Goal: Use online tool/utility: Utilize a website feature to perform a specific function

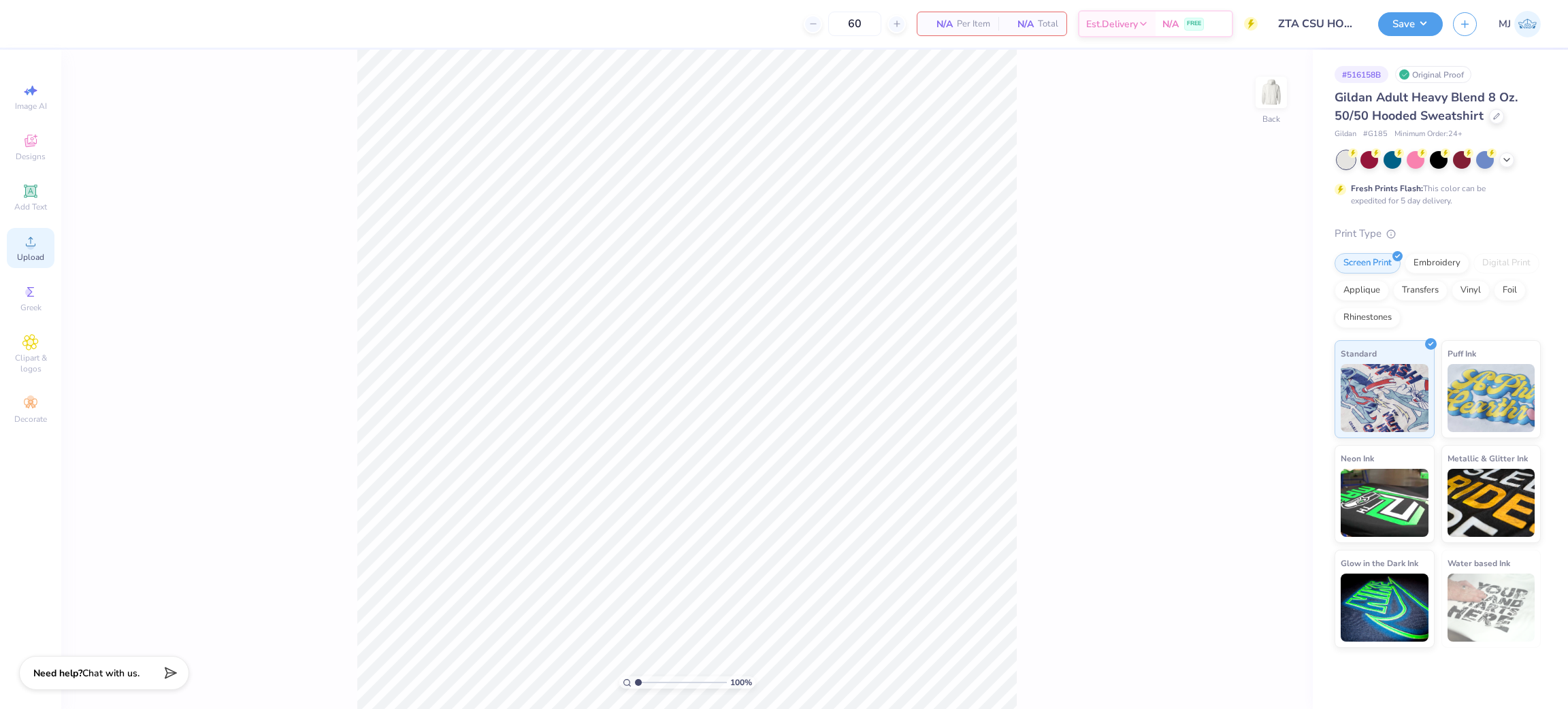
click at [34, 258] on span "Upload" at bounding box center [30, 257] width 27 height 11
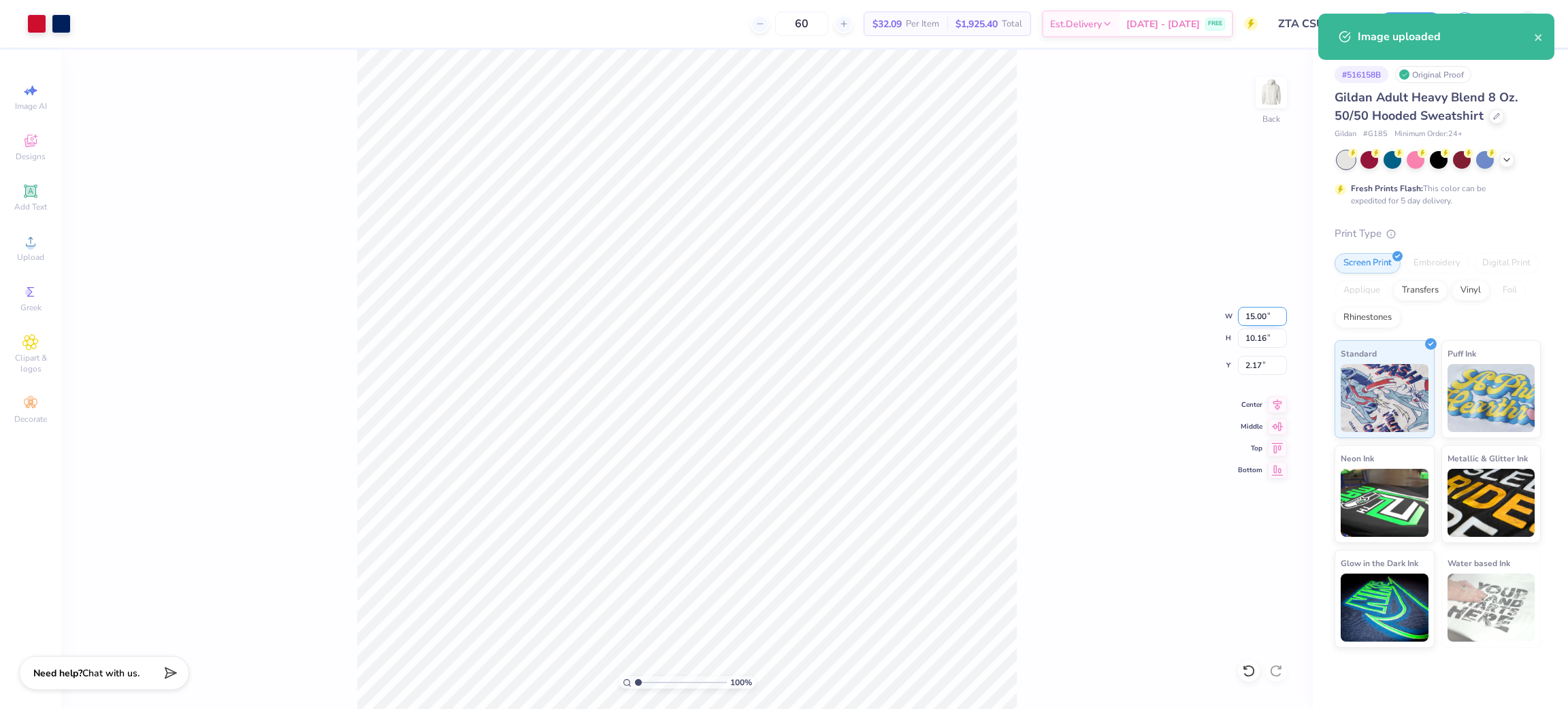
click at [1254, 317] on input "15.00" at bounding box center [1262, 317] width 49 height 19
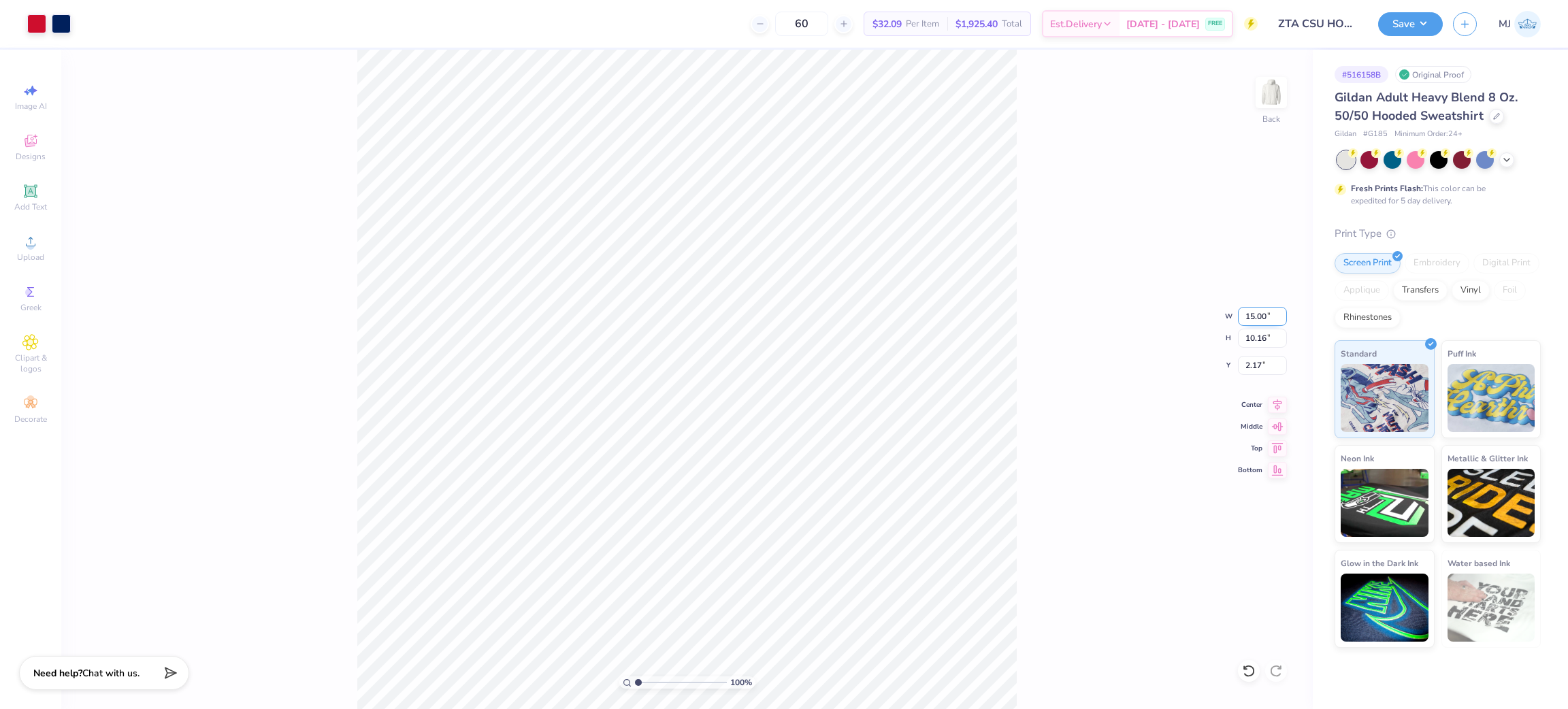
click at [1254, 317] on input "15.00" at bounding box center [1262, 317] width 49 height 19
type input "12.50"
type input "8.47"
click at [1249, 370] on input "3.02" at bounding box center [1262, 365] width 49 height 19
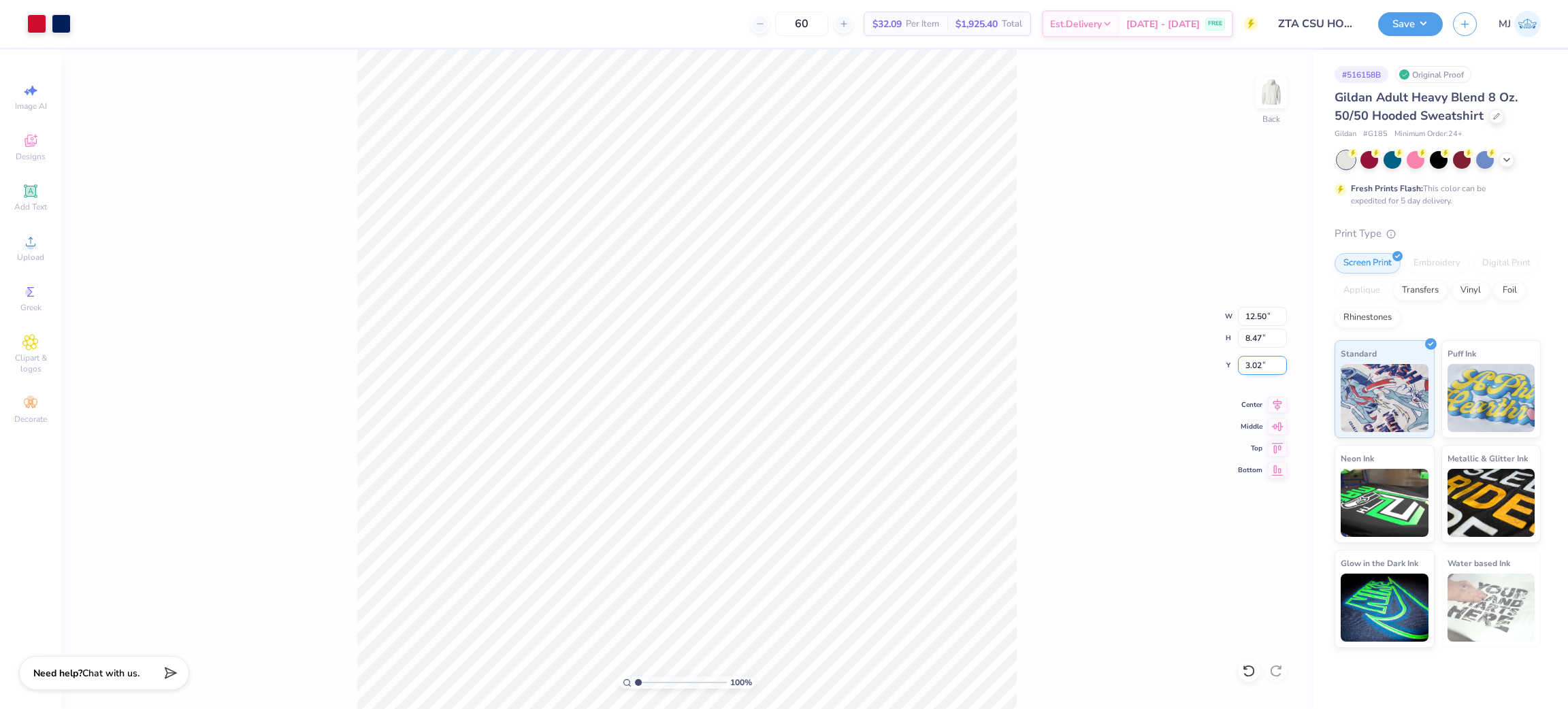
click at [1249, 370] on input "3.02" at bounding box center [1262, 365] width 49 height 19
type input "3.00"
click at [1102, 361] on div "100 % Back W 12.50 12.50 " H 8.47 8.47 " Y 3.00 3.00 " Center Middle Top Bottom" at bounding box center [686, 378] width 1251 height 659
click at [1276, 403] on icon at bounding box center [1278, 403] width 19 height 16
drag, startPoint x: 1276, startPoint y: 98, endPoint x: 1210, endPoint y: 125, distance: 71.3
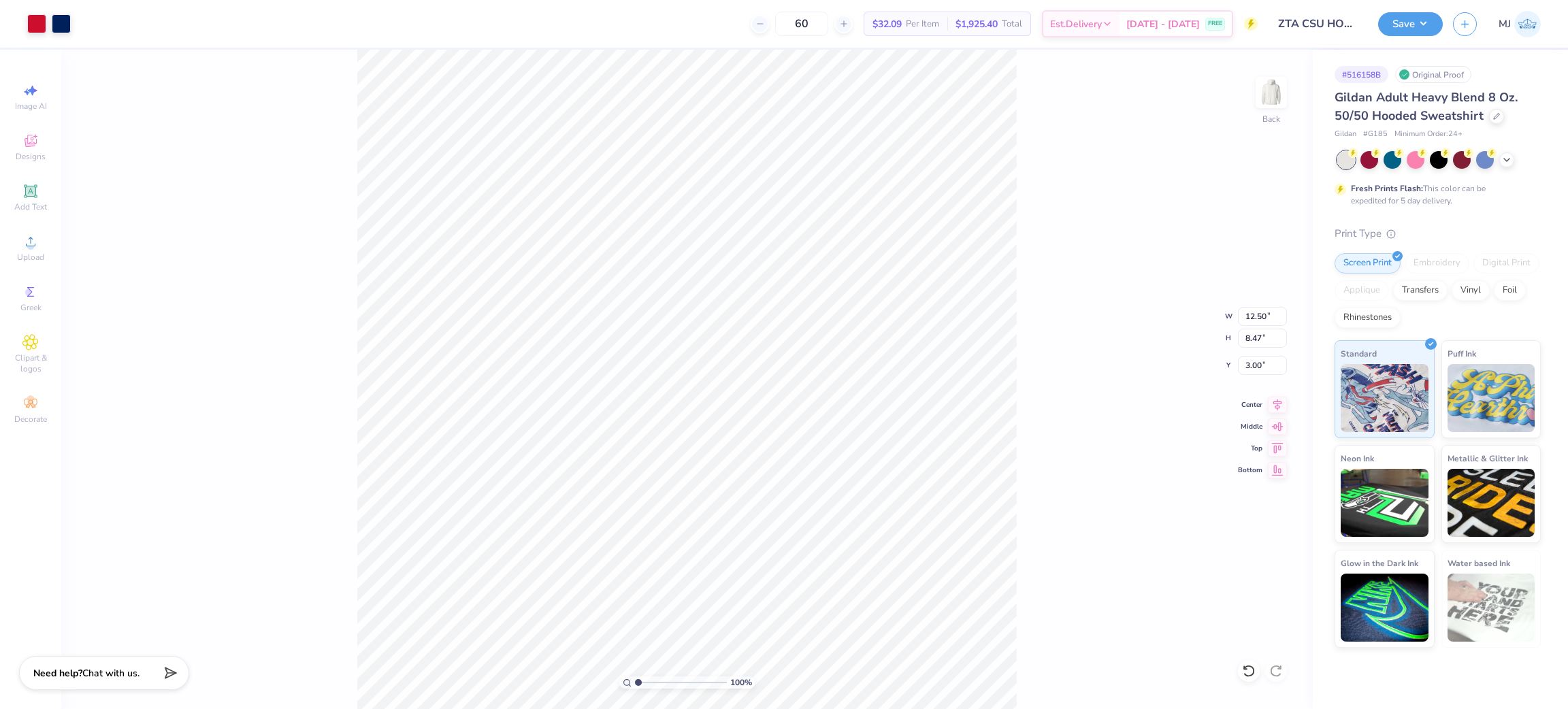
click at [1276, 97] on img at bounding box center [1271, 92] width 27 height 27
click at [219, 459] on div "100 % Front" at bounding box center [686, 378] width 1251 height 659
click at [21, 239] on div "Upload" at bounding box center [30, 248] width 48 height 40
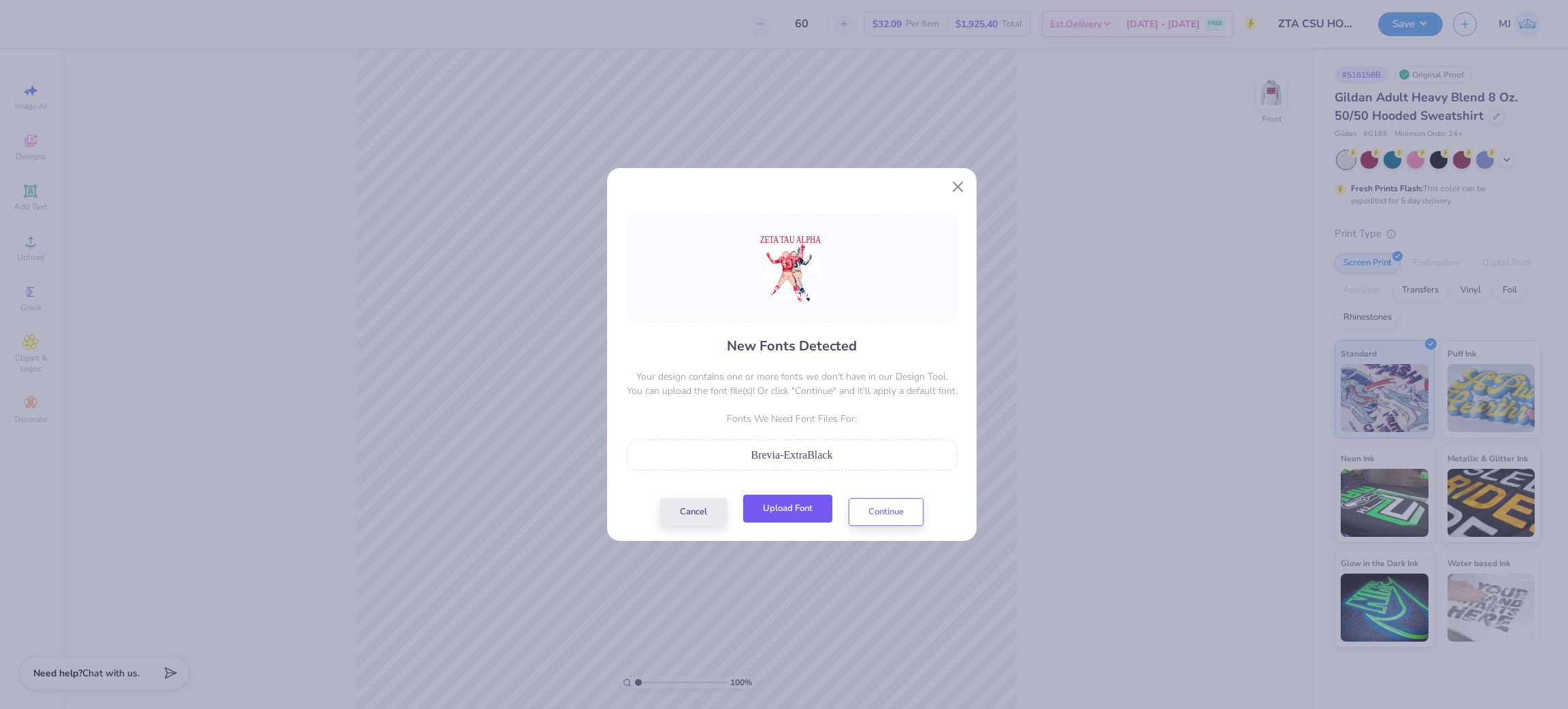
click at [797, 507] on button "Upload Font" at bounding box center [787, 509] width 89 height 28
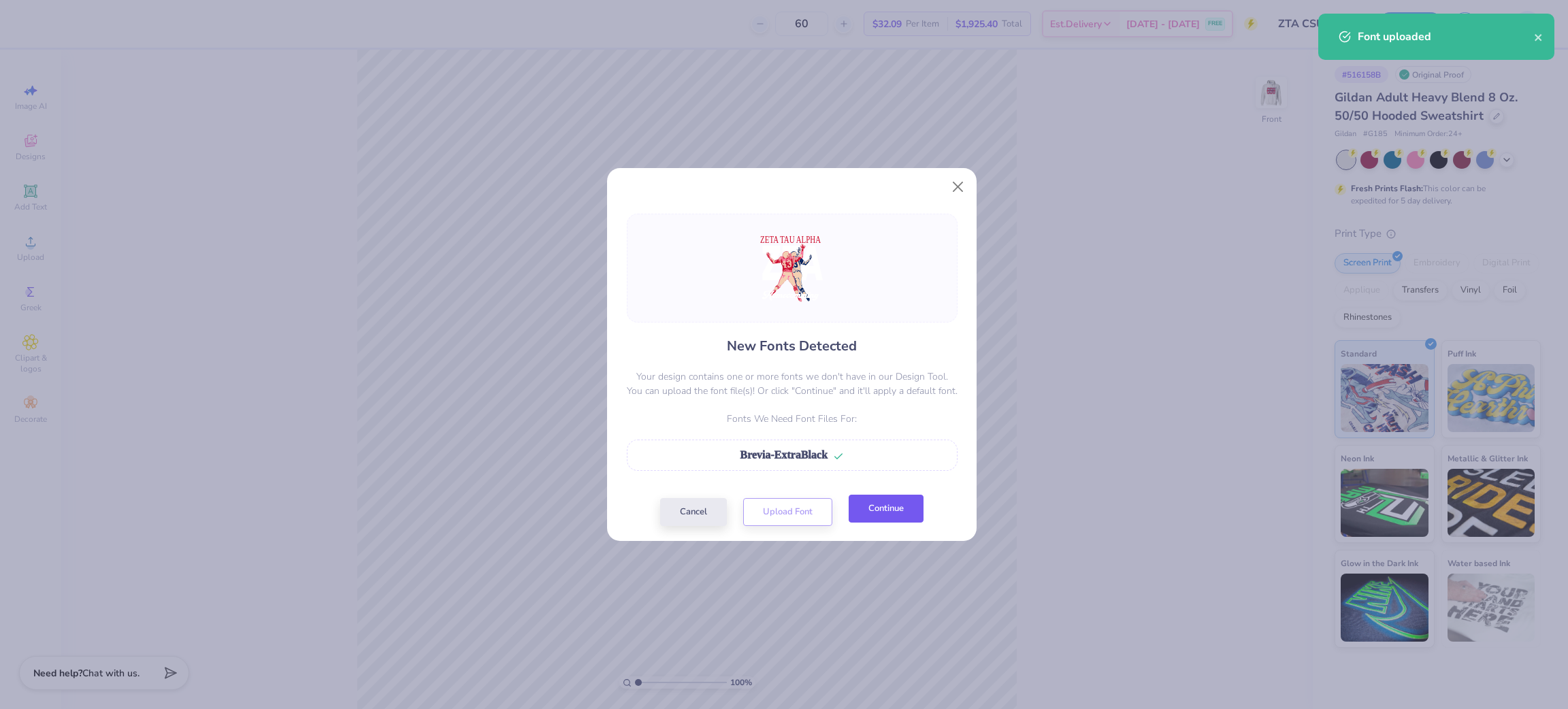
click at [865, 508] on button "Continue" at bounding box center [886, 509] width 75 height 28
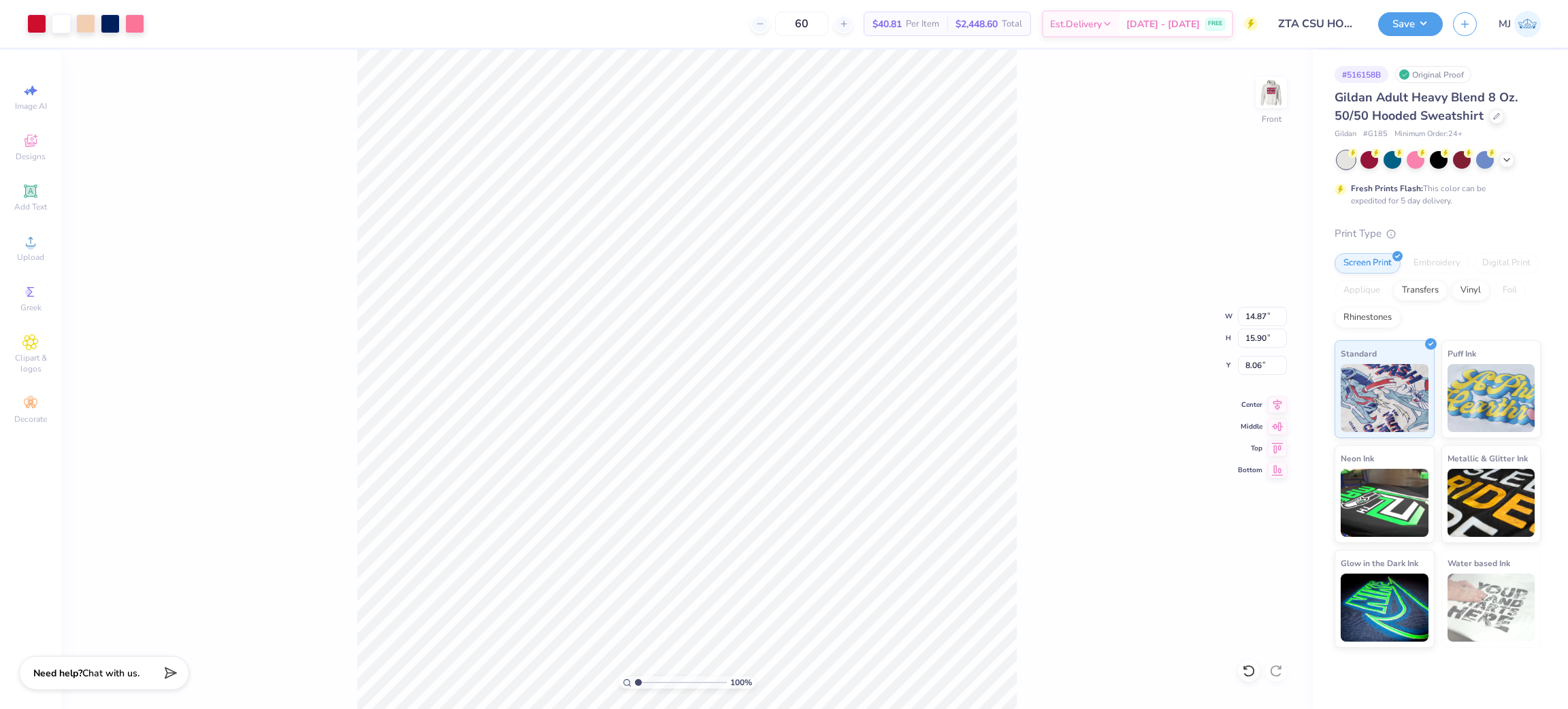
click at [322, 174] on div "100 % Front W 14.87 14.87 " H 15.90 15.90 " Y 8.06 8.06 " Center Middle Top Bot…" at bounding box center [686, 378] width 1251 height 659
click at [43, 250] on div "Upload" at bounding box center [30, 248] width 48 height 40
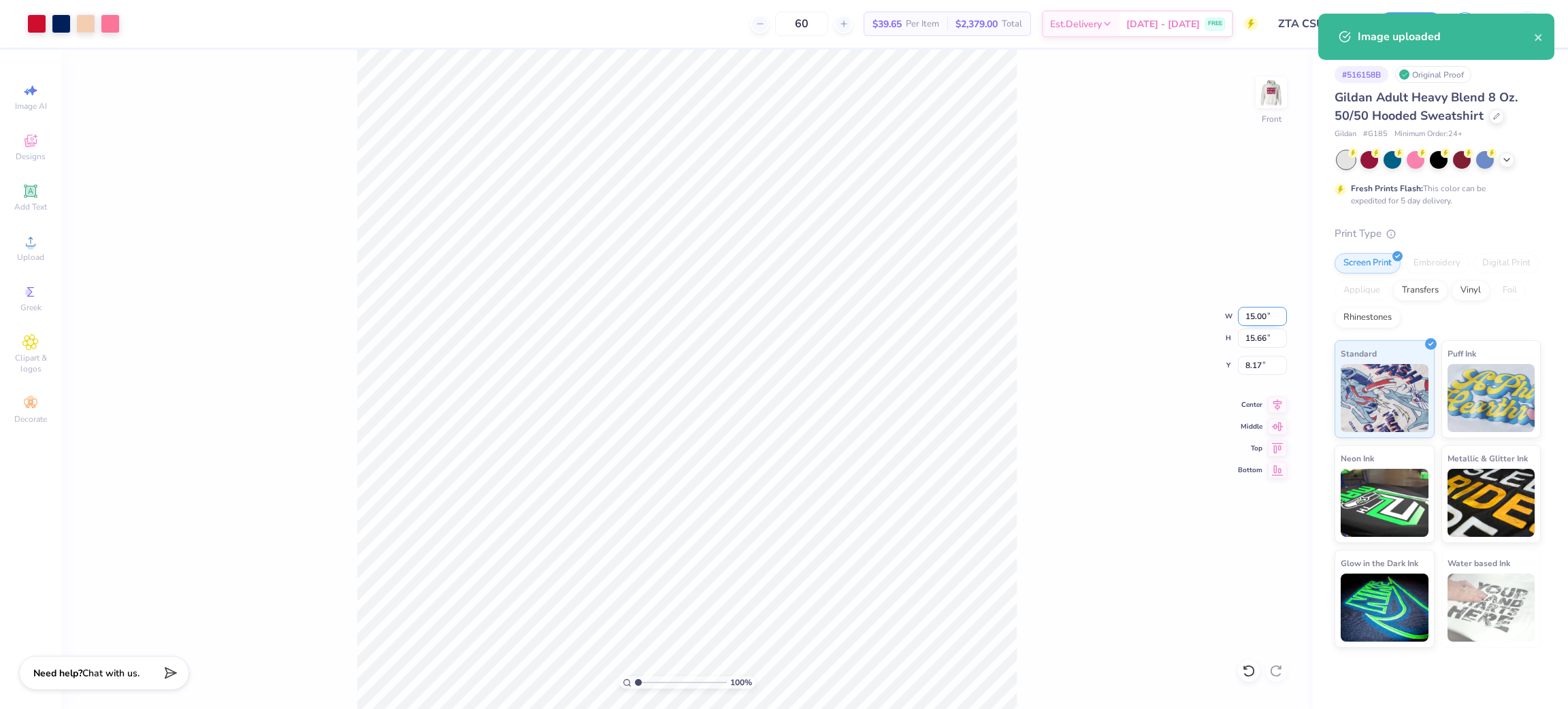
click at [1257, 308] on input "15.00" at bounding box center [1262, 317] width 49 height 19
click at [1257, 307] on input "15.00" at bounding box center [1262, 317] width 49 height 19
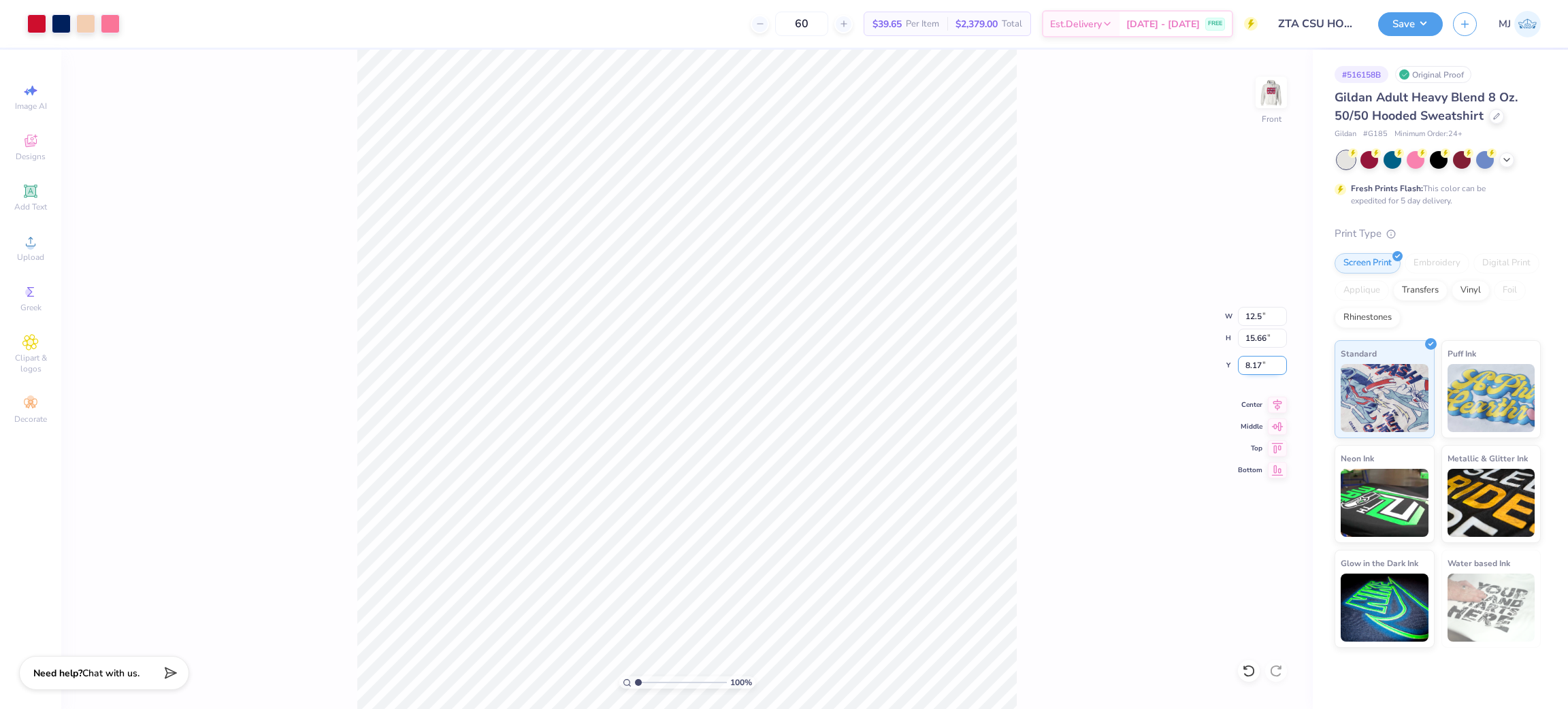
click at [1254, 369] on input "8.17" at bounding box center [1262, 365] width 49 height 19
type input "12.50"
type input "13.05"
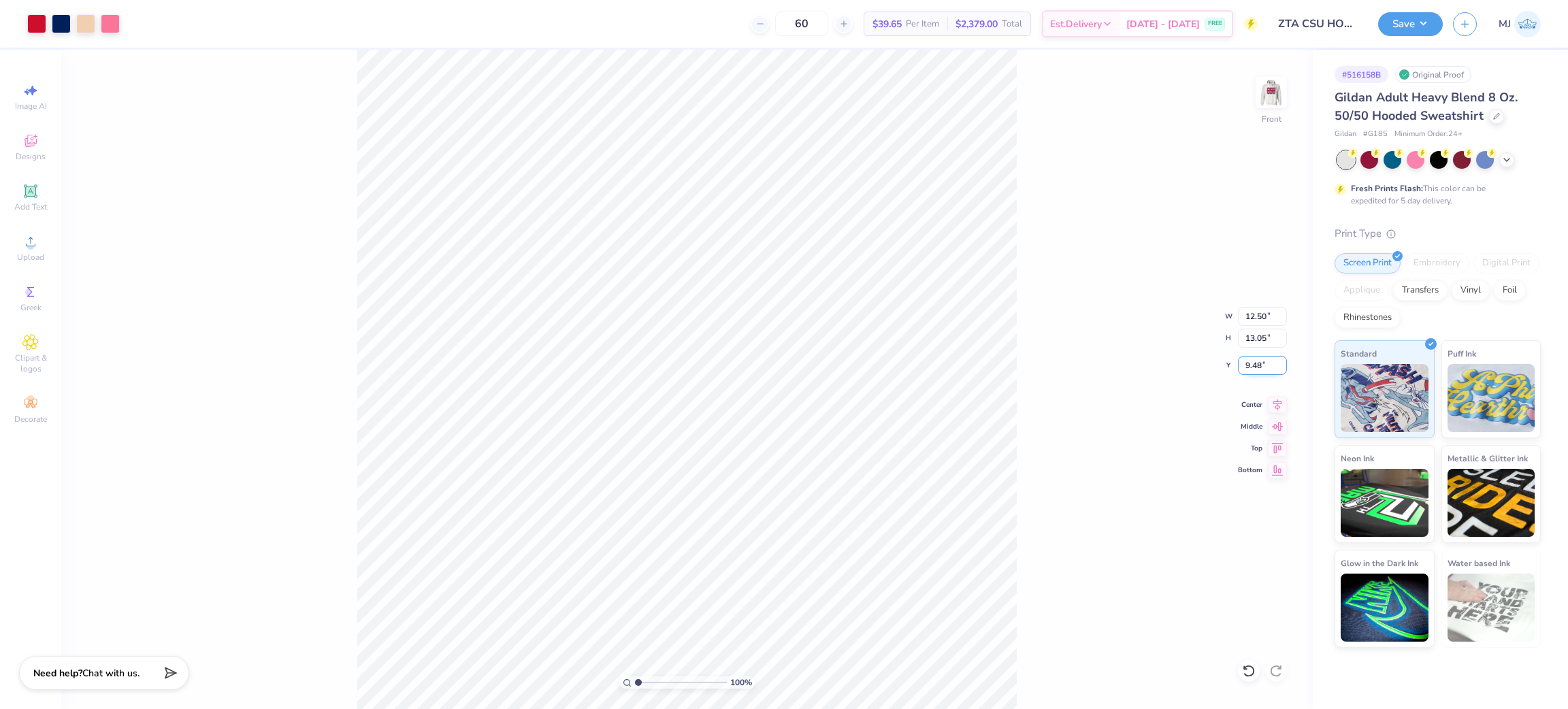
click at [1254, 369] on input "9.48" at bounding box center [1262, 365] width 49 height 19
type input "6.00"
click at [689, 566] on li "Group" at bounding box center [697, 558] width 107 height 27
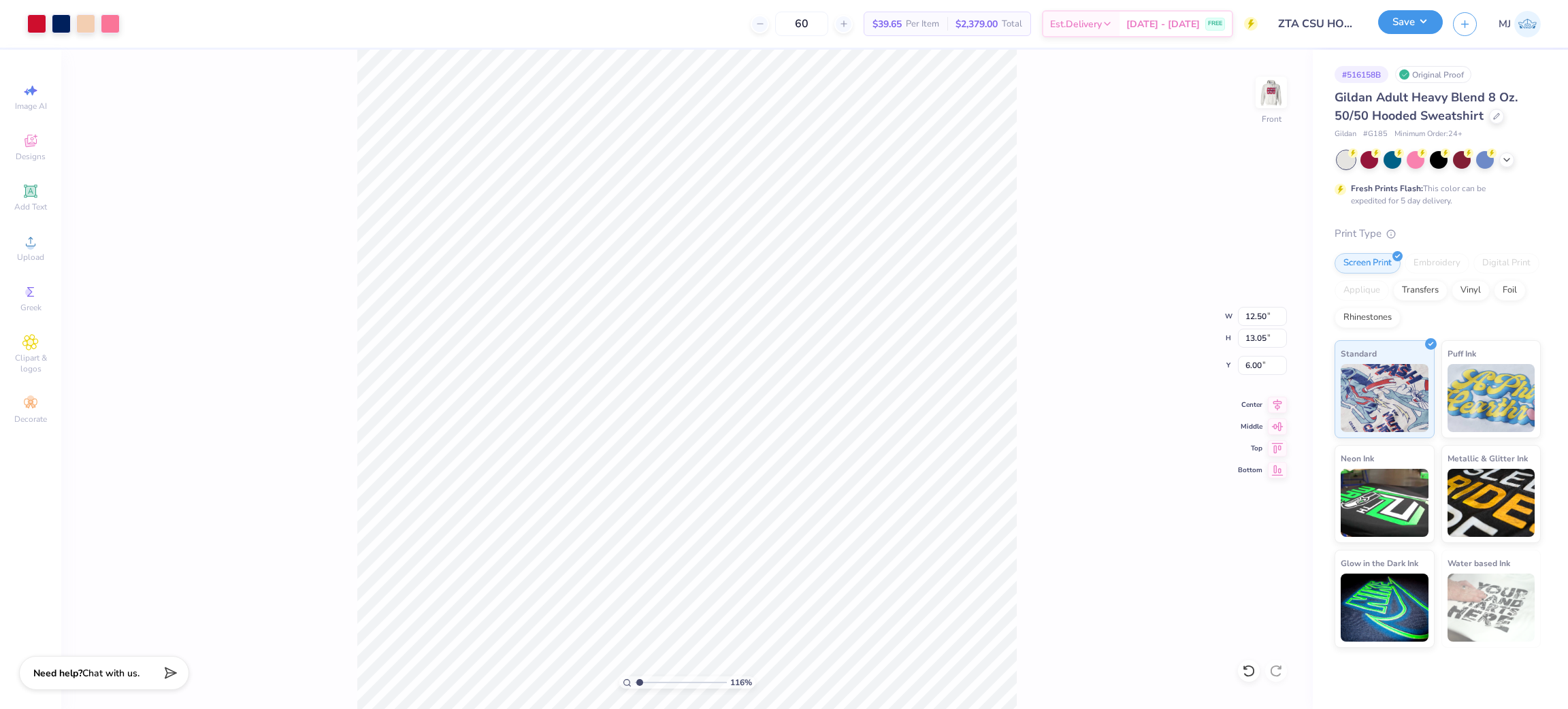
click at [1421, 27] on button "Save" at bounding box center [1410, 22] width 65 height 24
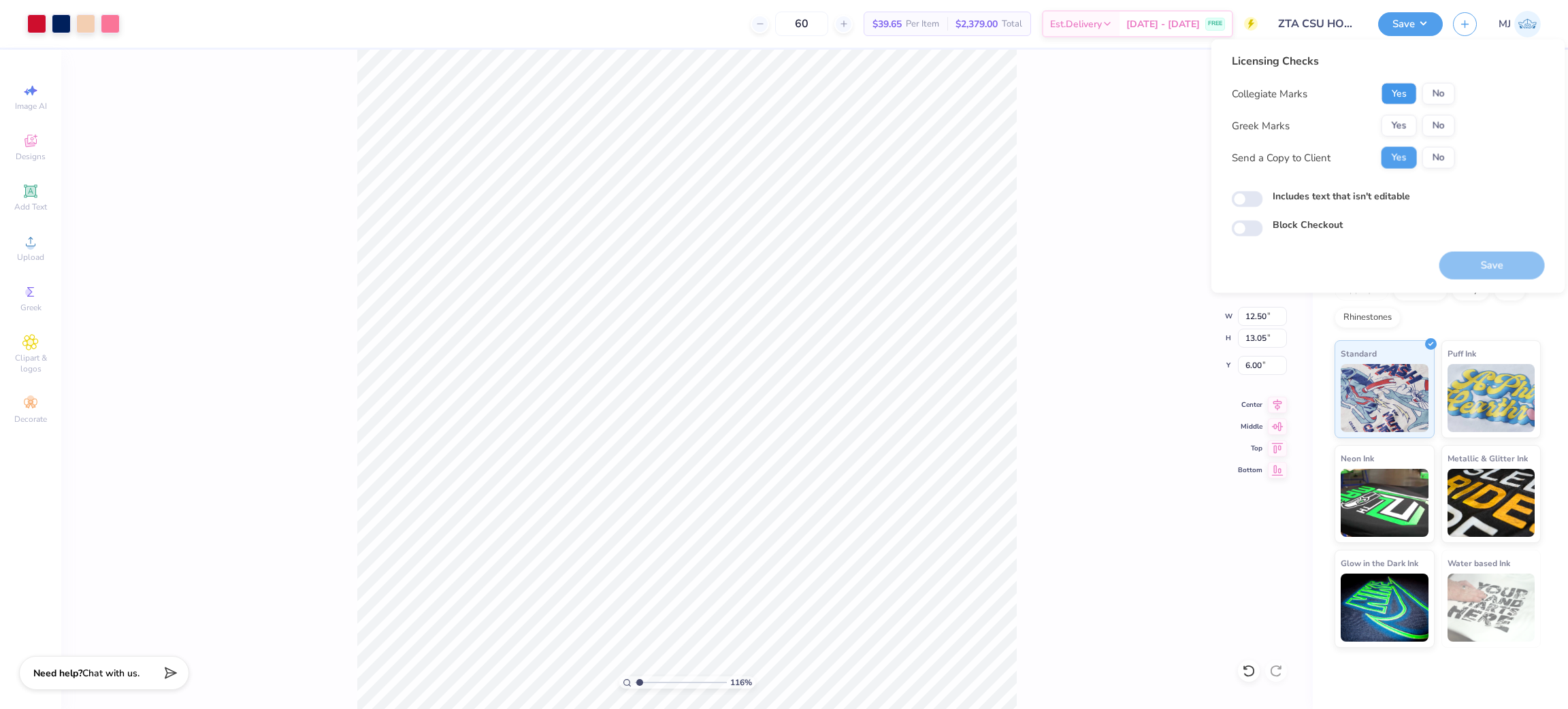
click at [1402, 96] on button "Yes" at bounding box center [1399, 94] width 35 height 22
click at [1399, 126] on button "Yes" at bounding box center [1399, 126] width 35 height 22
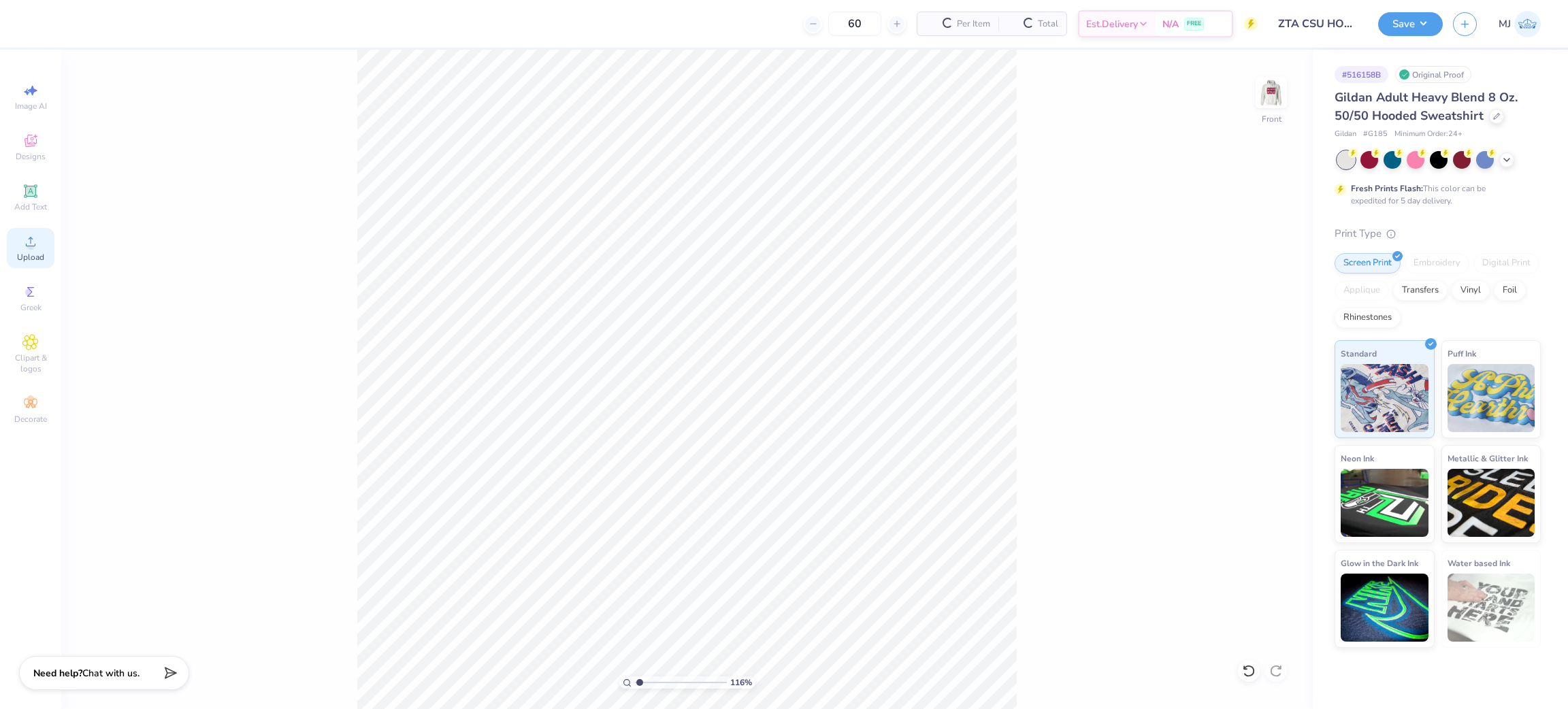
click at [44, 255] on div "Upload" at bounding box center [30, 248] width 48 height 40
click at [1042, 370] on div "116 % Front W 15.00 15.00 " H 15.77 15.77 " Y 8.12 8.12 " Center Middle Top Bot…" at bounding box center [686, 378] width 1251 height 659
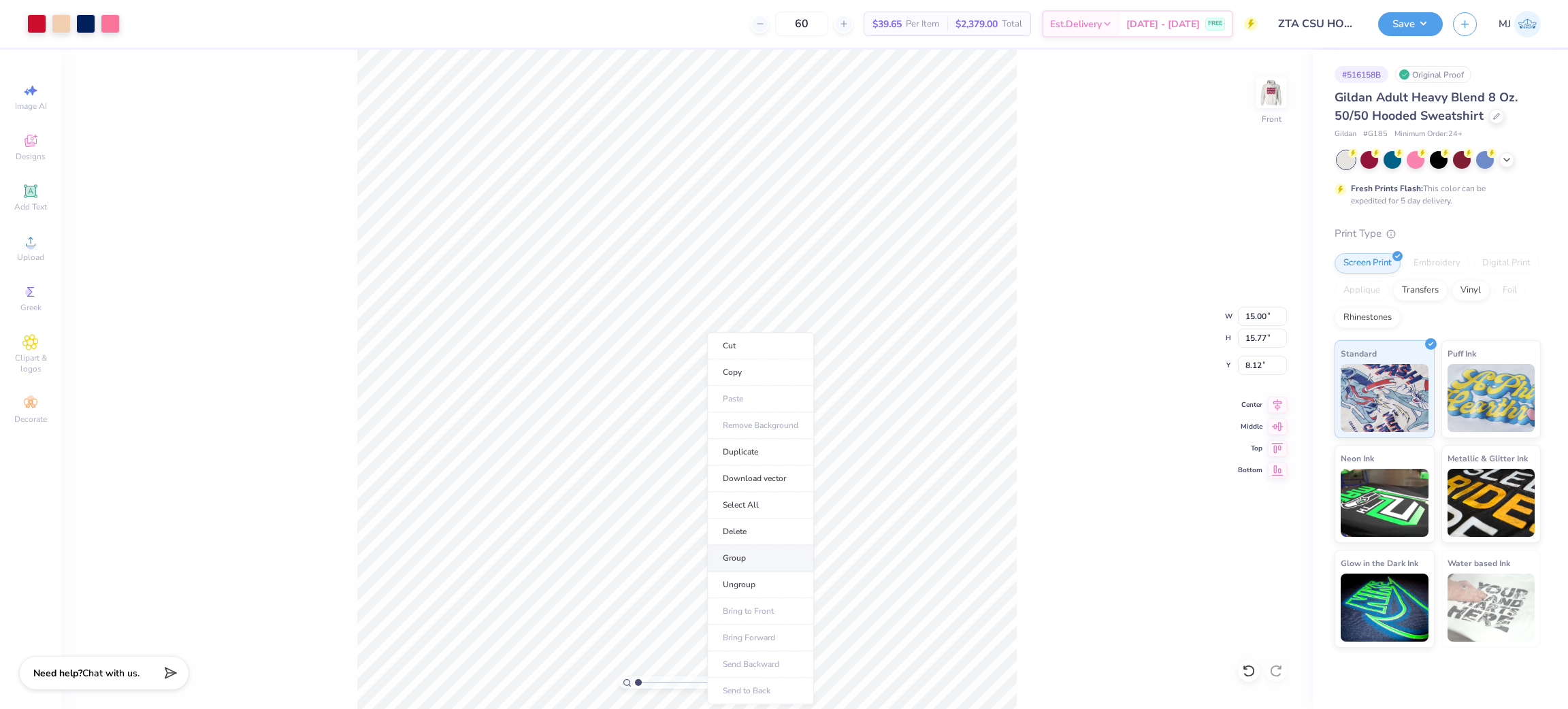
click at [763, 557] on li "Group" at bounding box center [760, 558] width 107 height 27
type input "1.16192143338904"
click at [1255, 314] on input "15.00" at bounding box center [1262, 317] width 49 height 19
click at [1255, 314] on input "15.00" at bounding box center [1262, 317] width 49 height 19
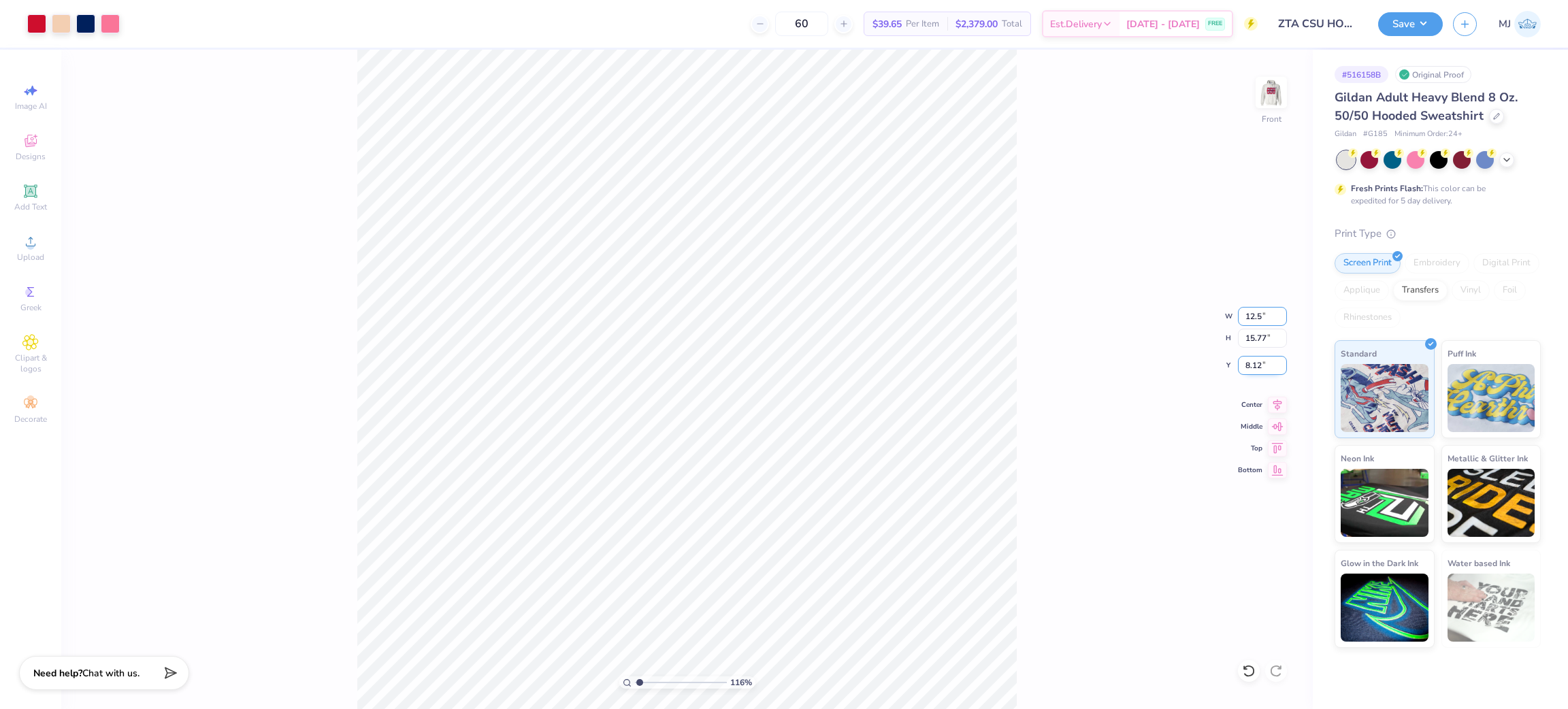
type input "12.5"
click at [1252, 372] on input "8.12" at bounding box center [1262, 365] width 49 height 19
type input "1.16192143338904"
type input "12.50"
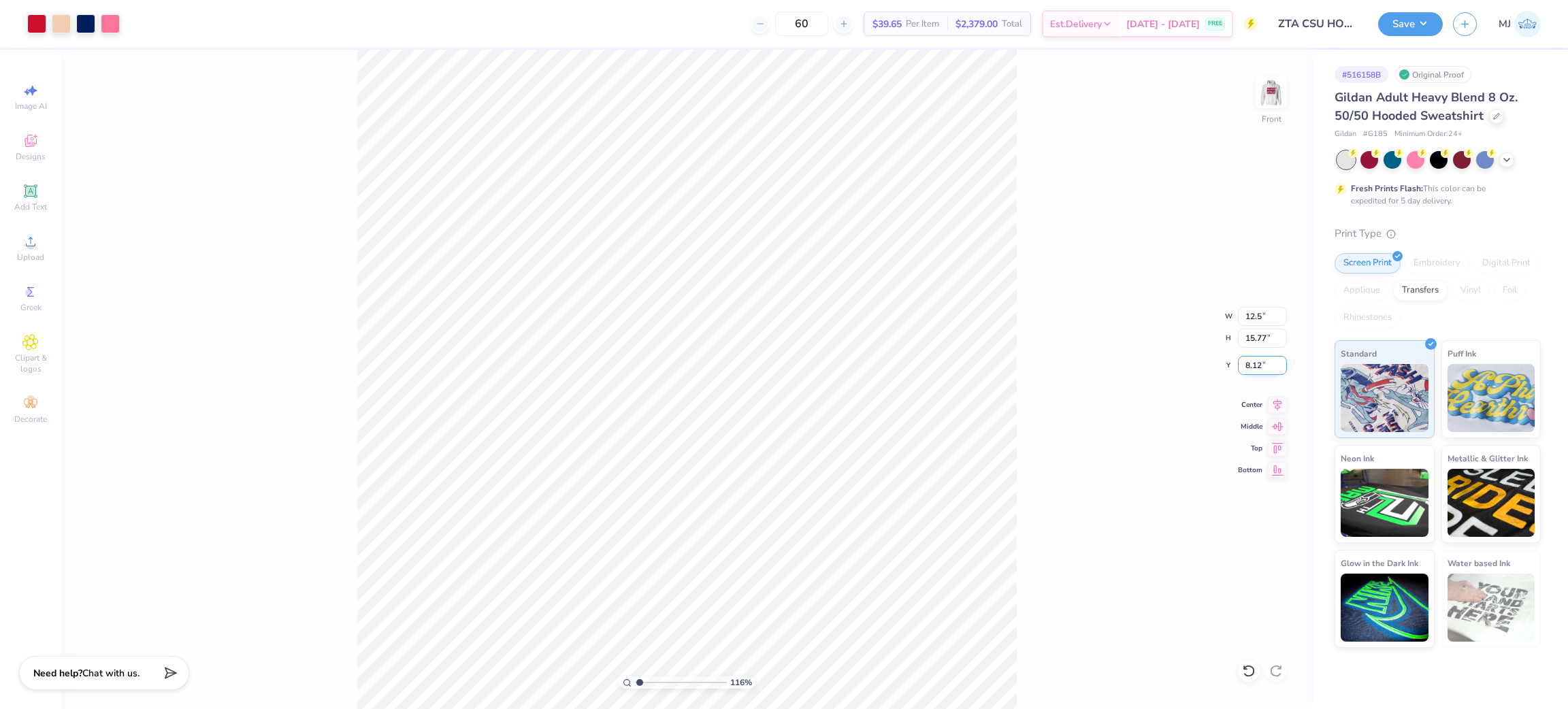
type input "13.15"
click at [1252, 367] on input "9.43" at bounding box center [1262, 365] width 49 height 19
type input "6"
type input "1.16192143338904"
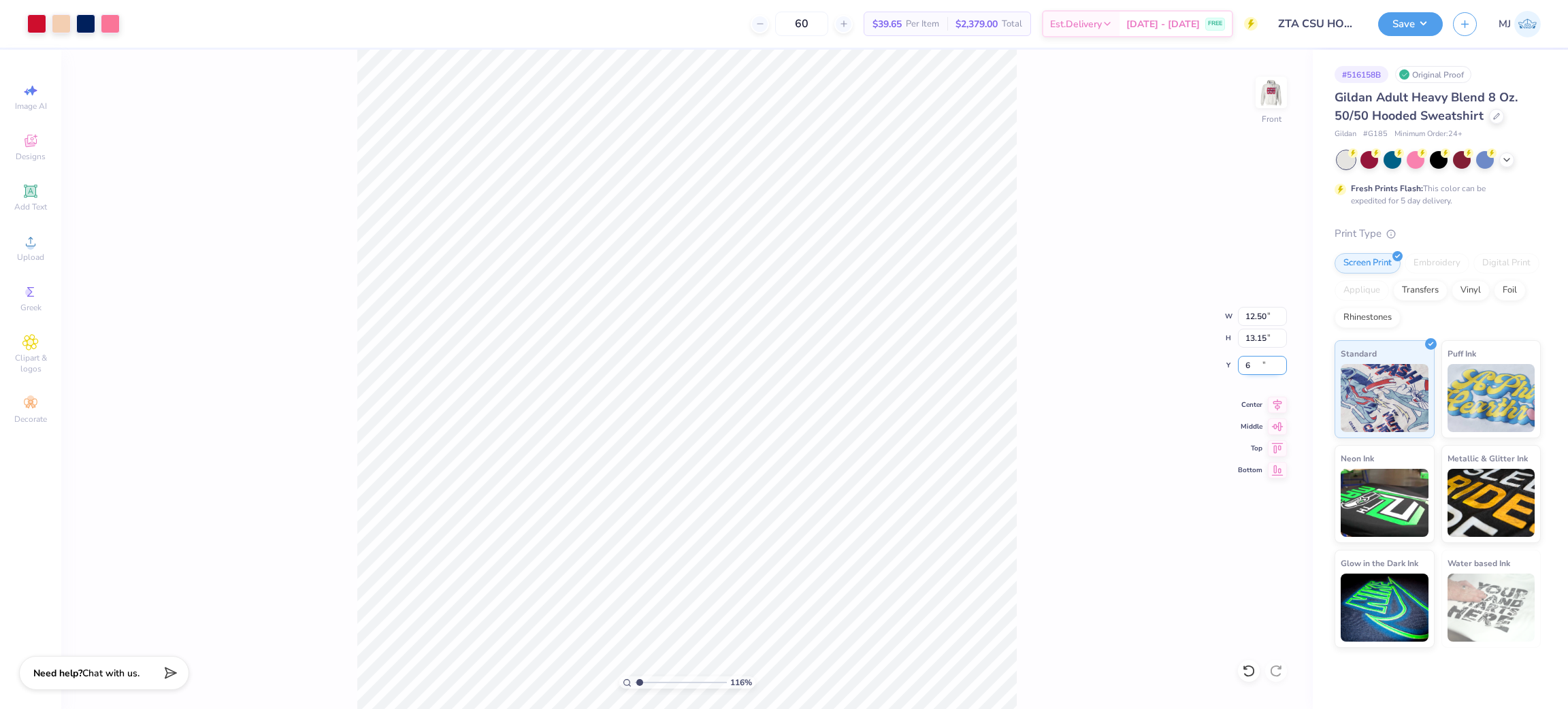
type input "6.00"
type input "1.16192143338904"
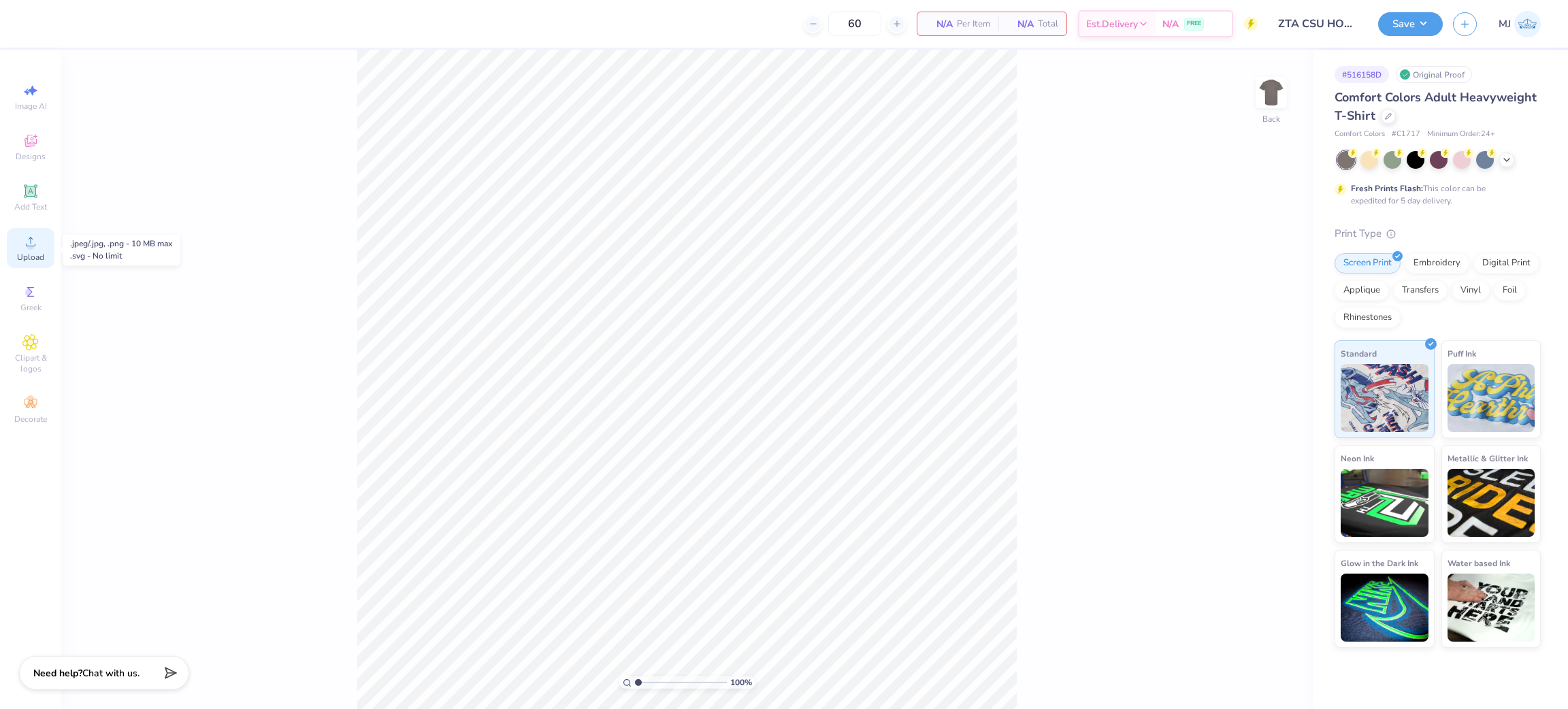
click at [28, 250] on circle at bounding box center [30, 246] width 7 height 7
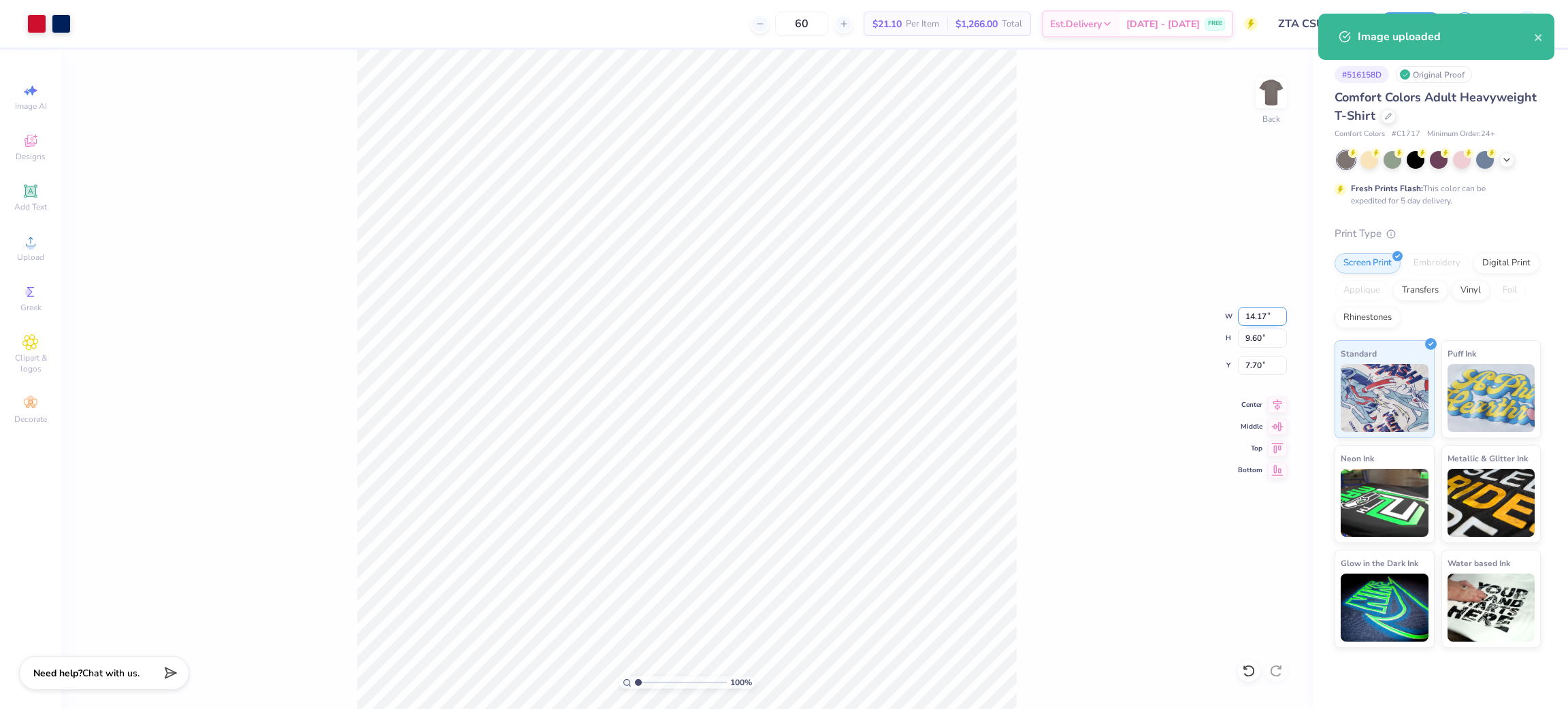
click at [1263, 317] on input "14.17" at bounding box center [1262, 317] width 49 height 19
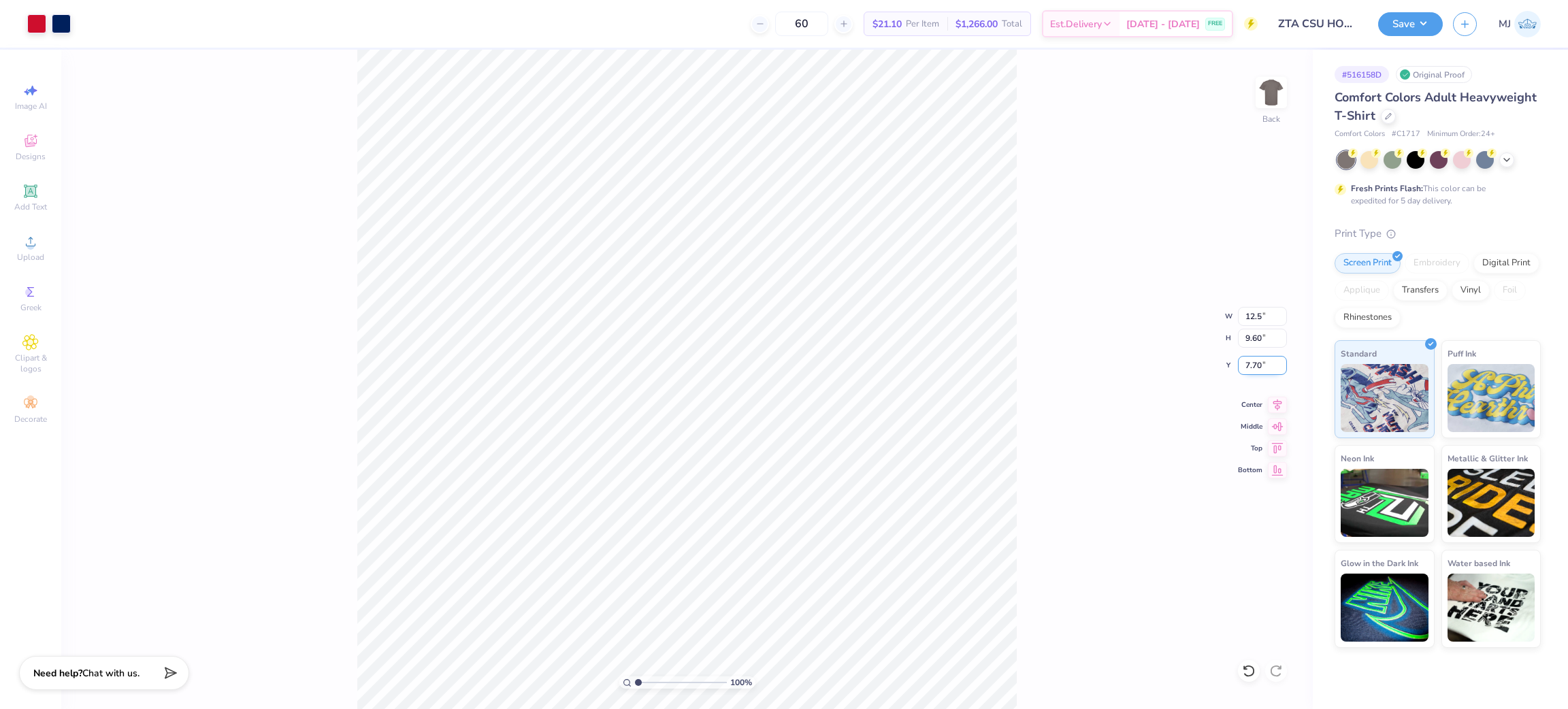
type input "12.50"
type input "8.47"
click at [1252, 361] on input "8.27" at bounding box center [1262, 365] width 49 height 19
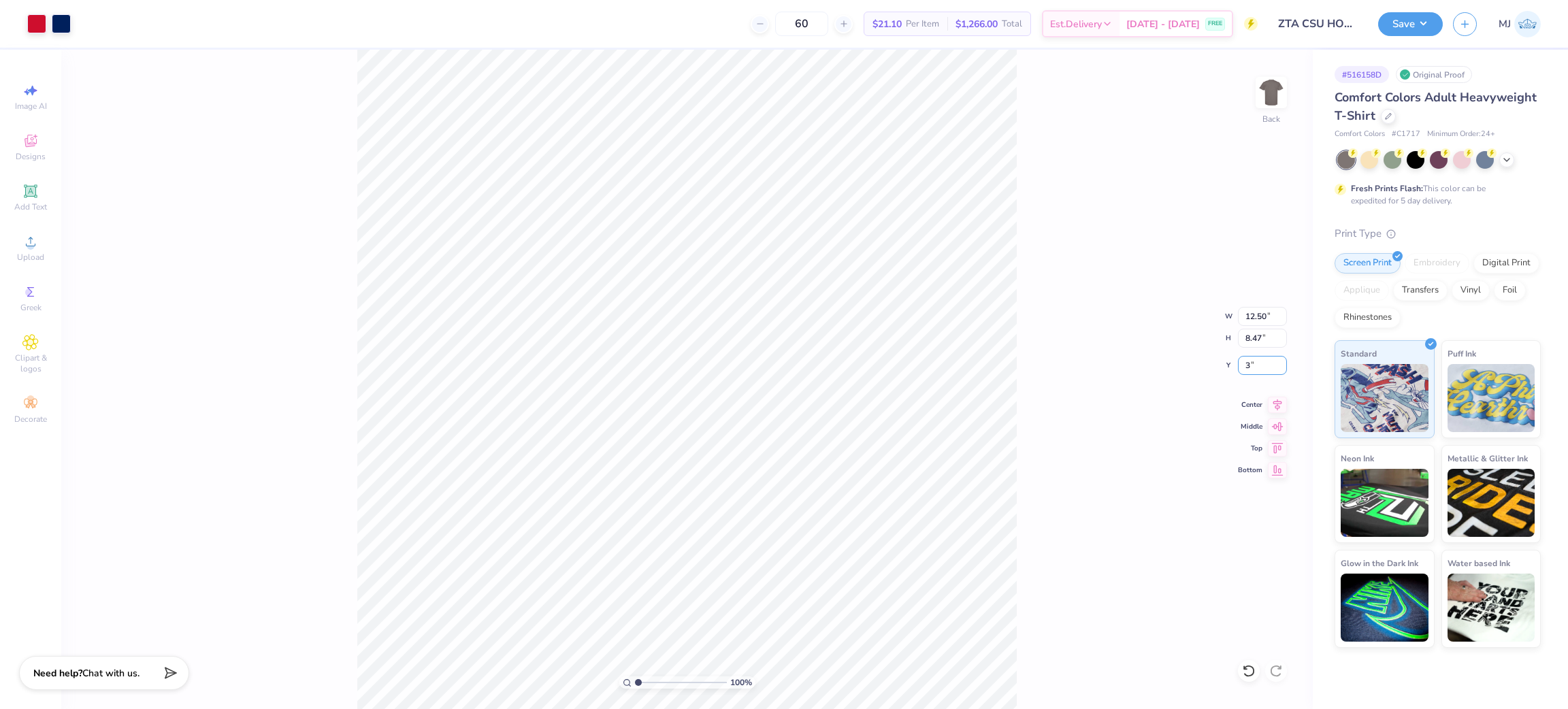
type input "3.00"
click at [1101, 395] on div "100 % Back W 12.50 12.50 " H 8.47 8.47 " Y 3.00 3.00 " Center Middle Top Bottom" at bounding box center [686, 378] width 1251 height 659
click at [1026, 329] on div "100 % Back W 12.50 12.50 " H 8.47 8.47 " Y 3.00 3.00 " Center Middle Top Bottom" at bounding box center [686, 378] width 1251 height 659
click at [1280, 102] on img at bounding box center [1271, 93] width 55 height 54
click at [41, 258] on span "Upload" at bounding box center [30, 257] width 27 height 11
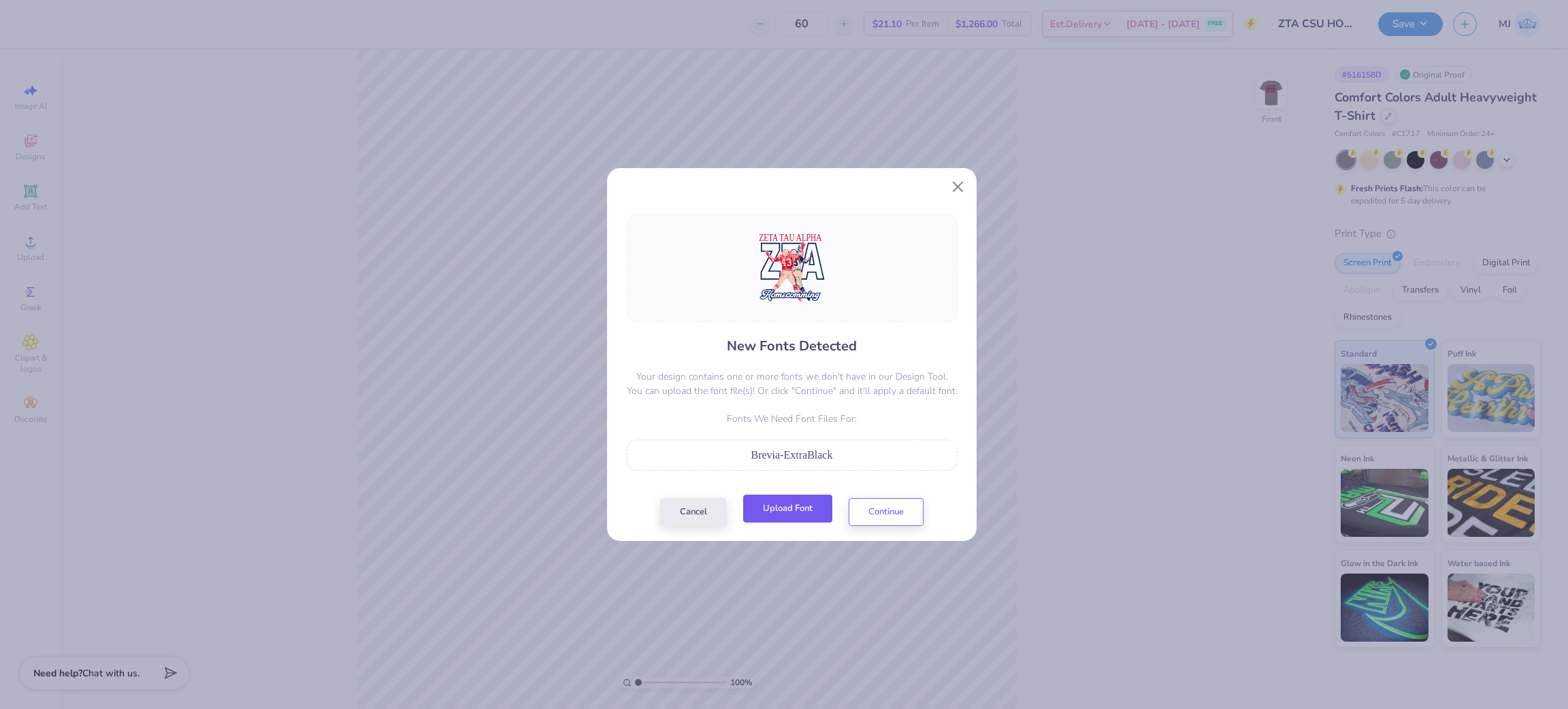
click at [791, 512] on button "Upload Font" at bounding box center [787, 509] width 89 height 28
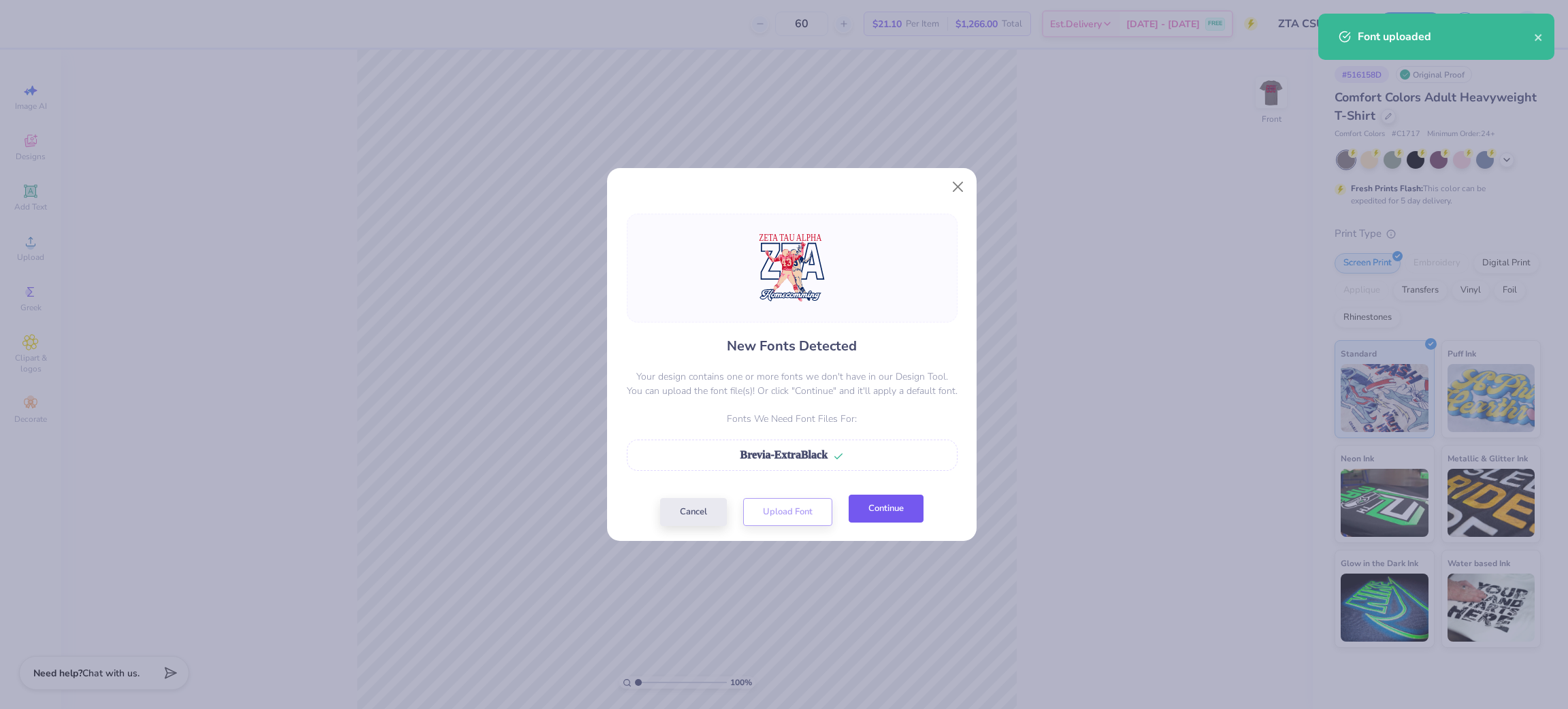
click at [868, 513] on button "Continue" at bounding box center [886, 509] width 75 height 28
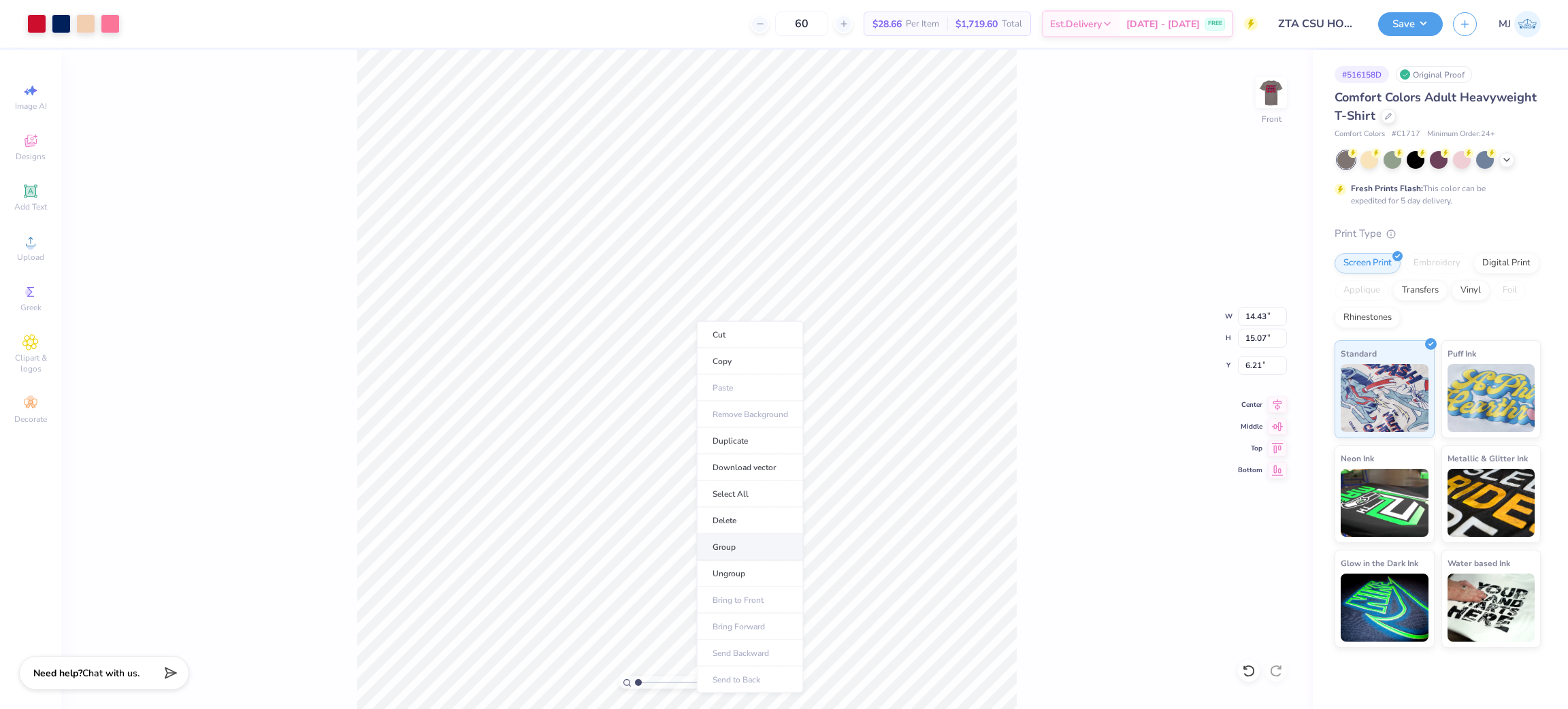
click at [748, 554] on li "Group" at bounding box center [750, 547] width 107 height 27
click at [1259, 313] on input "14.43" at bounding box center [1262, 317] width 49 height 19
click at [1255, 367] on input "6.21" at bounding box center [1262, 365] width 49 height 19
click at [1248, 310] on input "12.5" at bounding box center [1262, 317] width 49 height 19
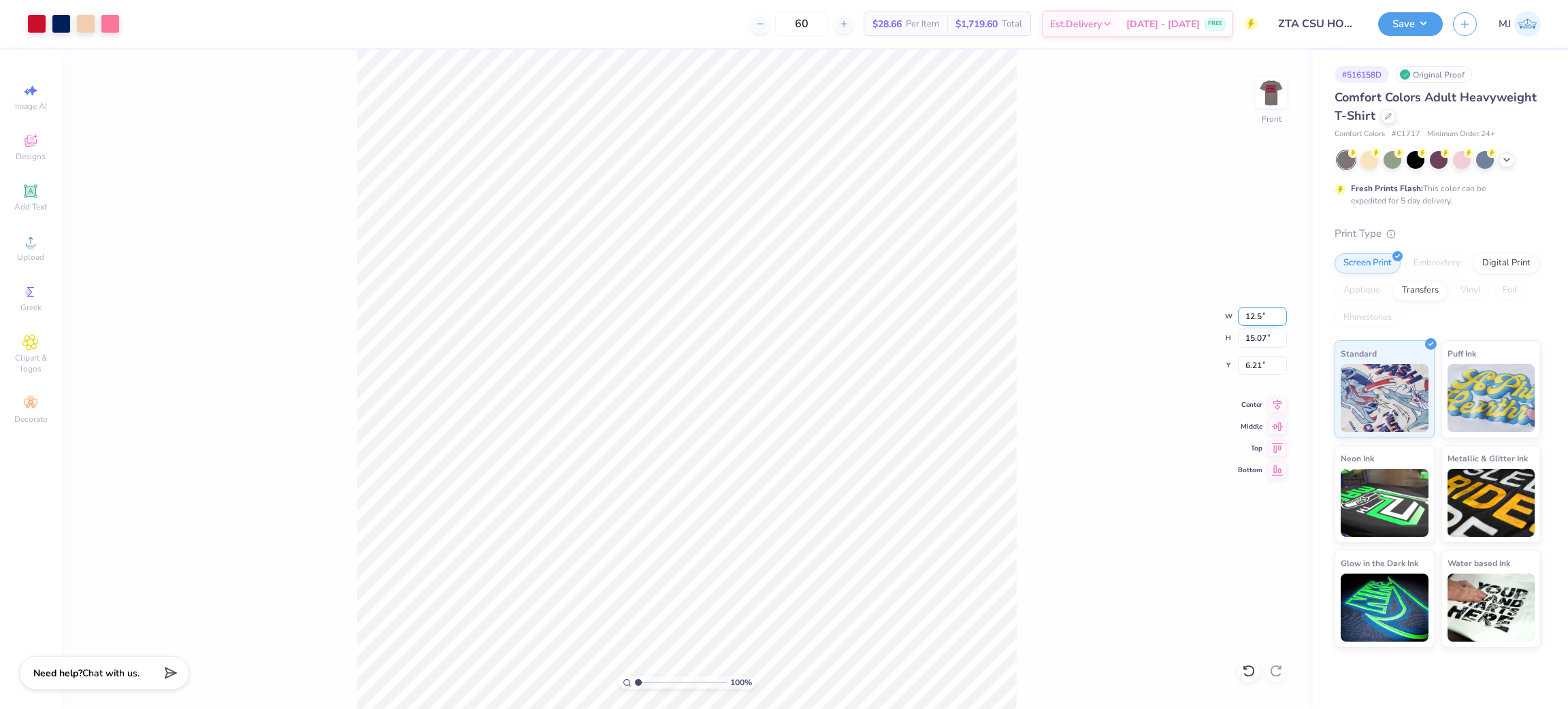
click at [1248, 310] on input "12.5" at bounding box center [1262, 317] width 49 height 19
type input "12.50"
type input "13.06"
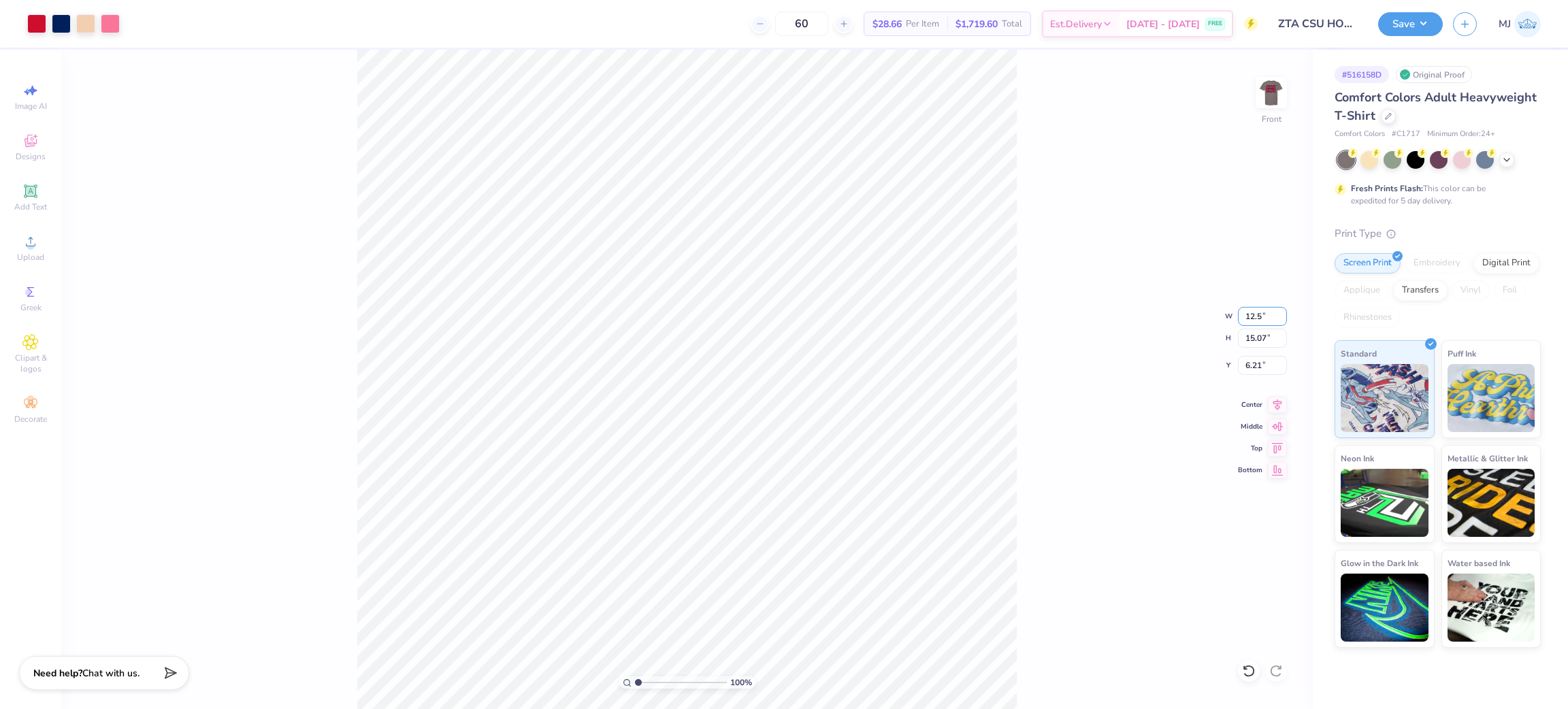
type input "7.22"
click at [1050, 398] on div "100 % Front W 12.50 12.50 " H 13.06 13.06 " Y 7.22 7.22 " Center Middle Top Bot…" at bounding box center [686, 378] width 1251 height 659
click at [1248, 362] on input "7.22" at bounding box center [1262, 365] width 49 height 19
click at [1249, 362] on input "7.22" at bounding box center [1262, 365] width 49 height 19
click at [1256, 362] on input "7.22" at bounding box center [1262, 365] width 49 height 19
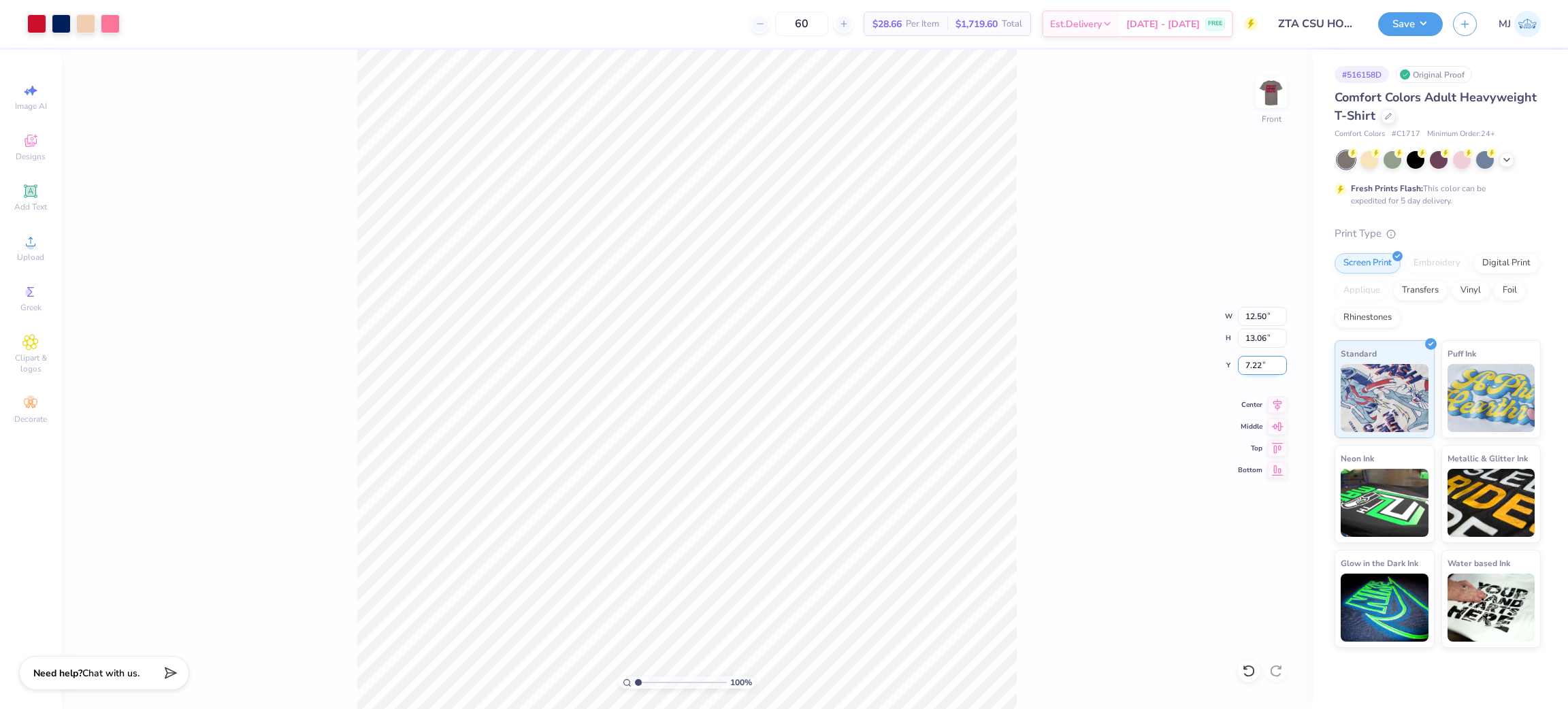
click at [1256, 362] on input "7.22" at bounding box center [1262, 365] width 49 height 19
click at [1257, 361] on input "7.22" at bounding box center [1262, 365] width 49 height 19
click at [1259, 361] on input "7.22" at bounding box center [1262, 365] width 49 height 19
type input "3.00"
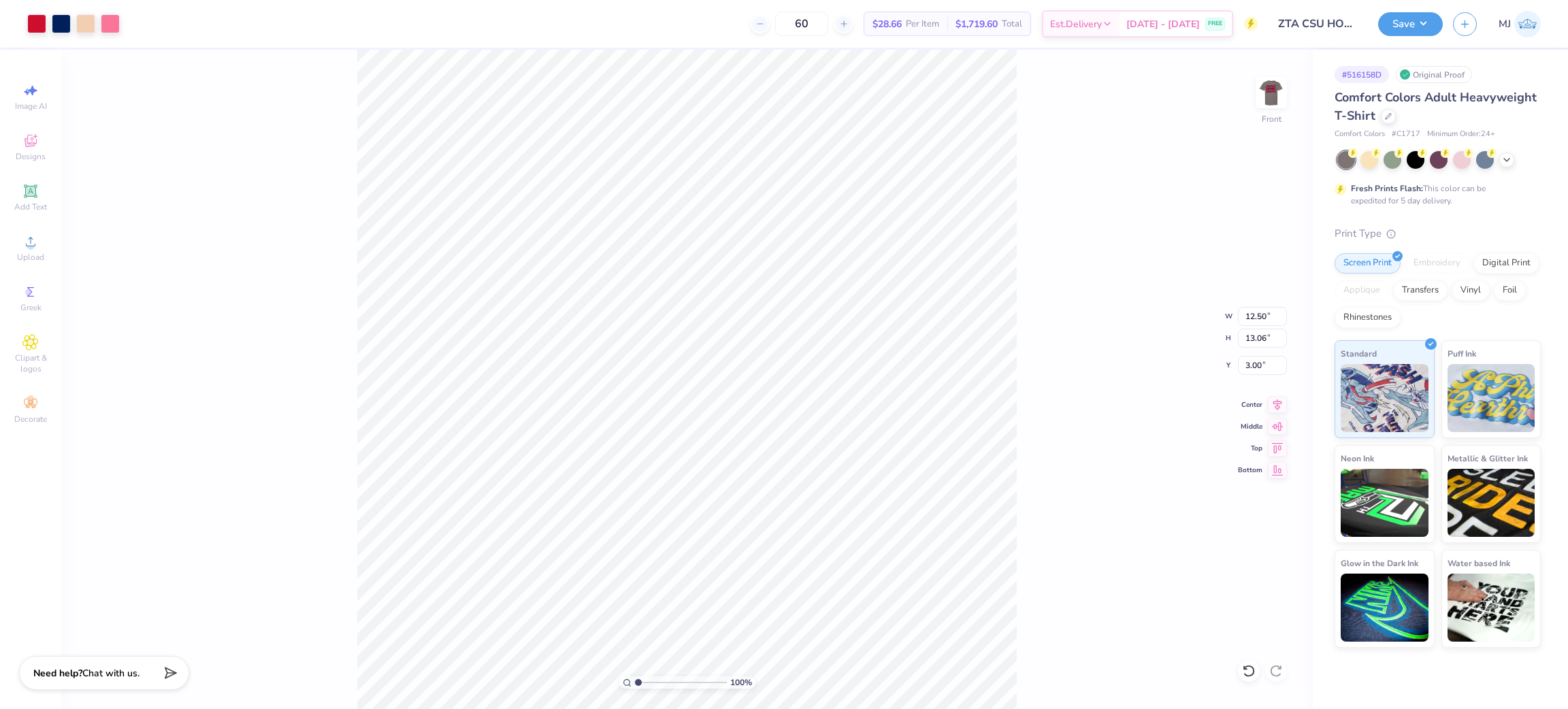
click at [1132, 419] on div "100 % Front W 12.50 12.50 " H 13.06 13.06 " Y 3.00 3.00 " Center Middle Top Bot…" at bounding box center [686, 378] width 1251 height 659
click at [1027, 370] on div "100 % Front W 12.50 12.50 " H 13.06 13.06 " Y 3.00 3.00 " Center Middle Top Bot…" at bounding box center [686, 378] width 1251 height 659
type input "1"
click at [1267, 95] on img at bounding box center [1271, 92] width 27 height 27
click at [1427, 22] on button "Save" at bounding box center [1410, 22] width 65 height 24
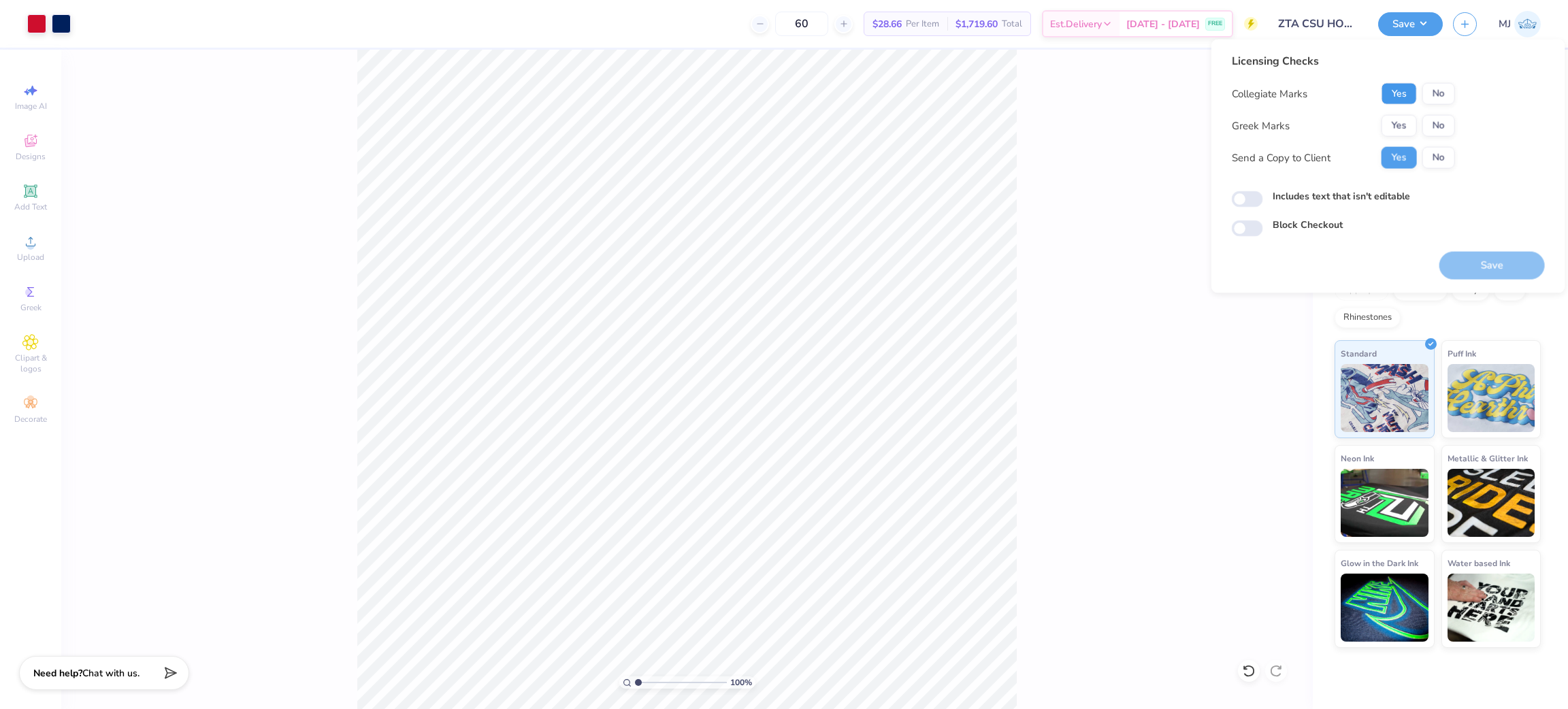
click at [1404, 95] on button "Yes" at bounding box center [1399, 94] width 35 height 22
click at [1399, 121] on button "Yes" at bounding box center [1399, 126] width 35 height 22
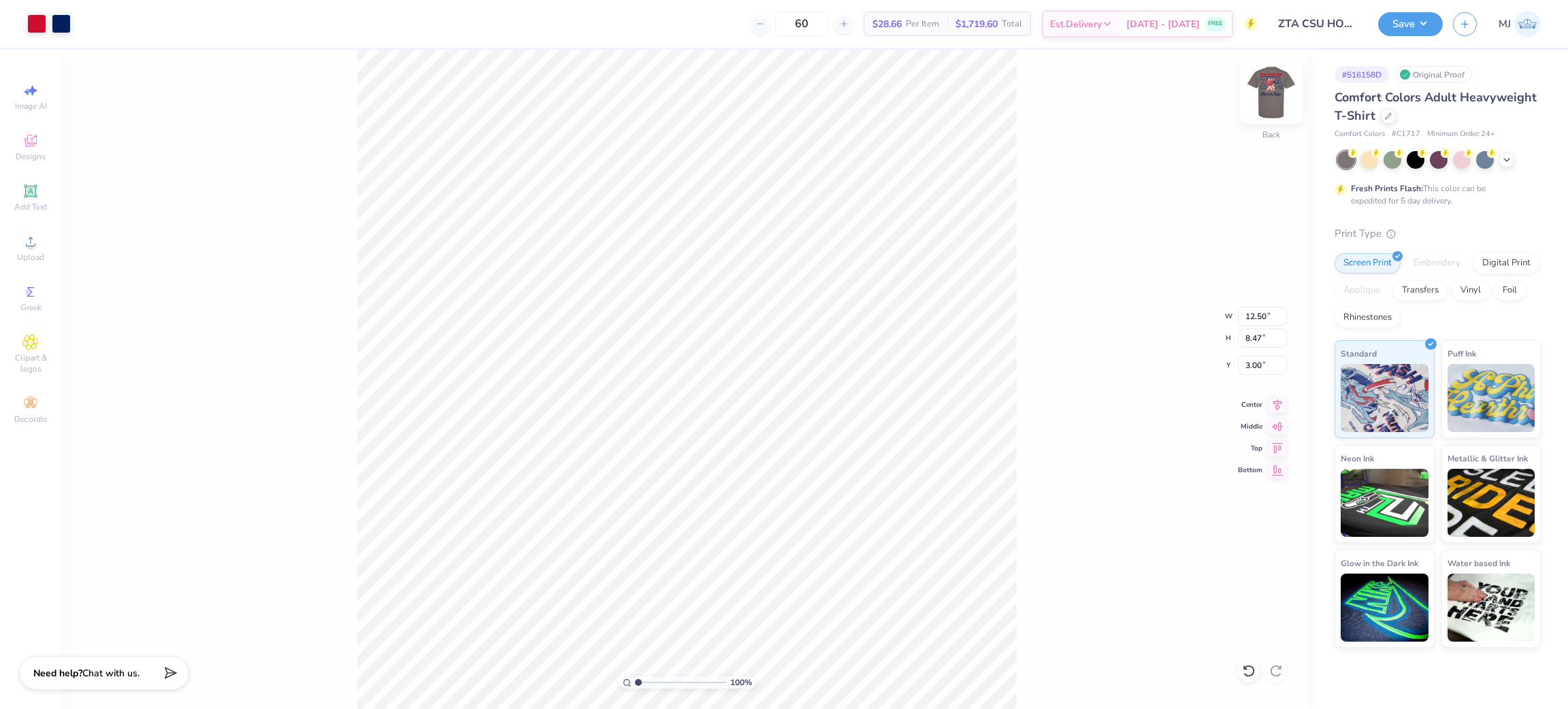
click at [1257, 101] on img at bounding box center [1271, 93] width 55 height 54
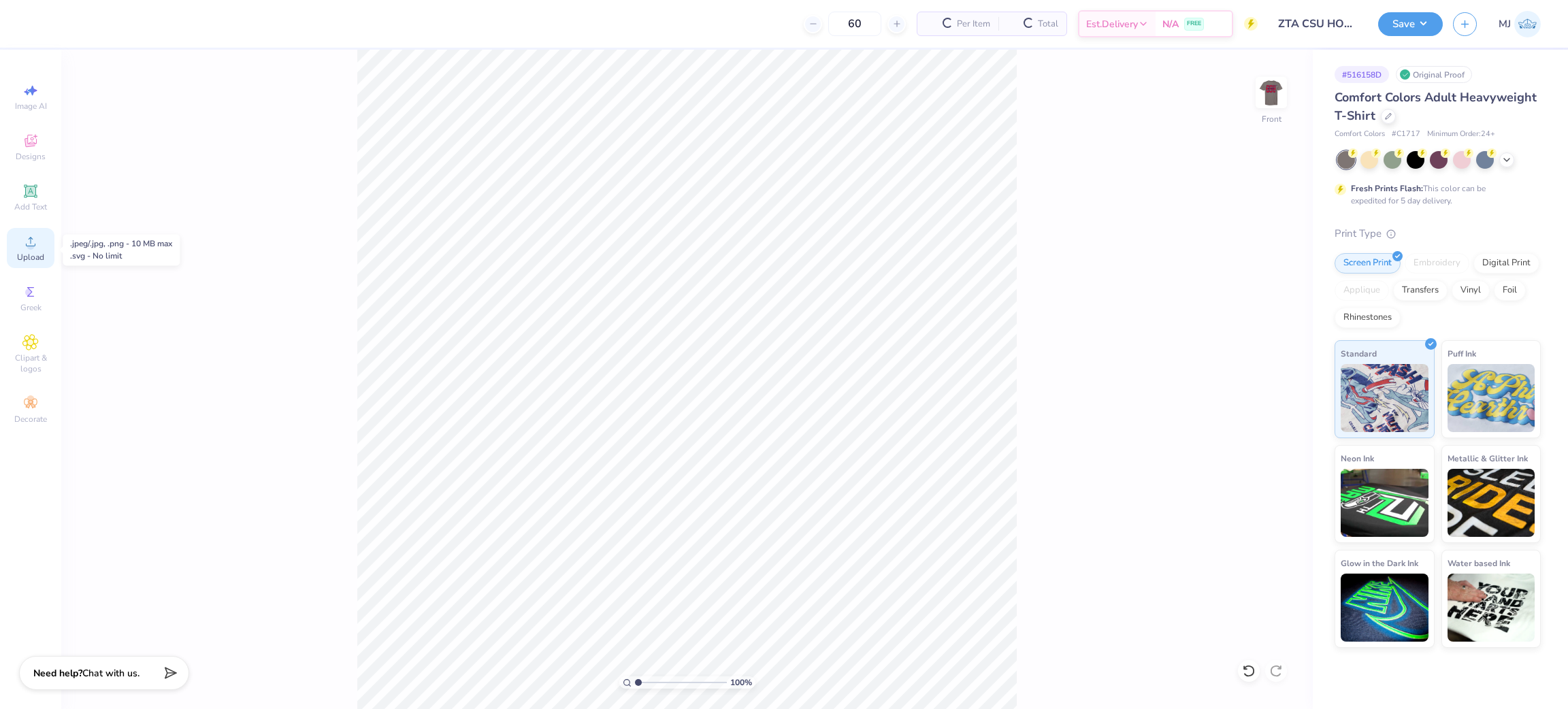
click at [22, 251] on div "Upload" at bounding box center [30, 248] width 48 height 40
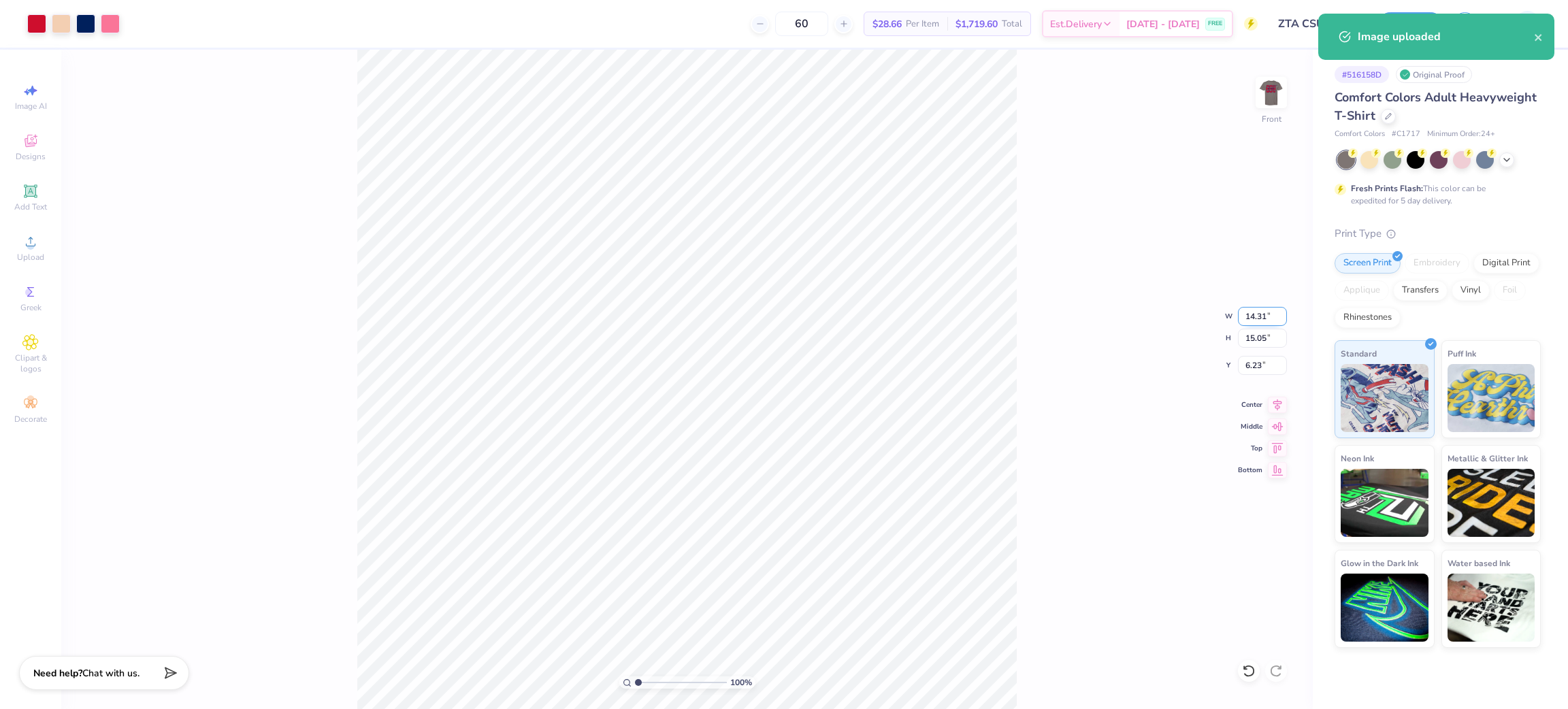
click at [1256, 320] on input "14.31" at bounding box center [1262, 317] width 49 height 19
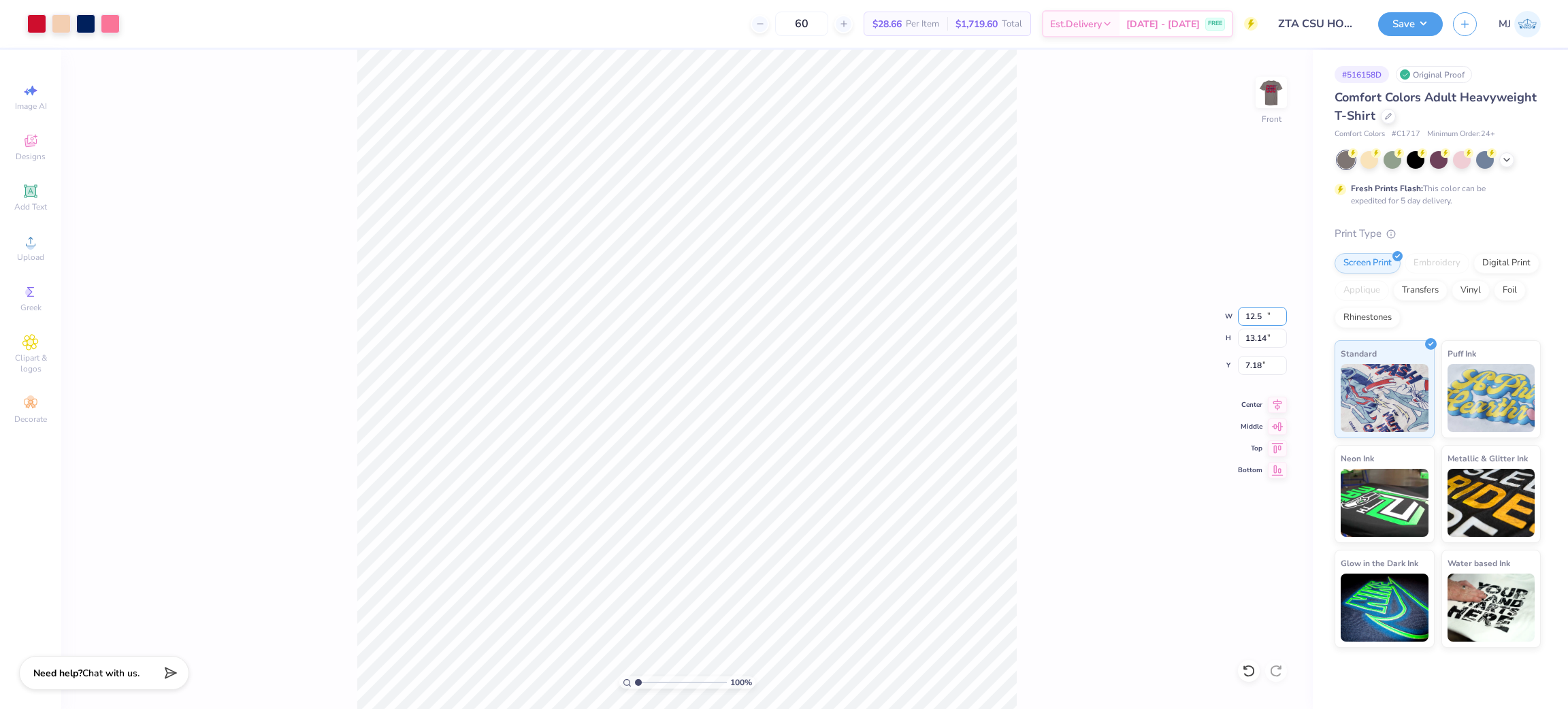
type input "12.50"
type input "13.14"
click at [1248, 370] on input "7.18" at bounding box center [1262, 365] width 49 height 19
type input "3.00"
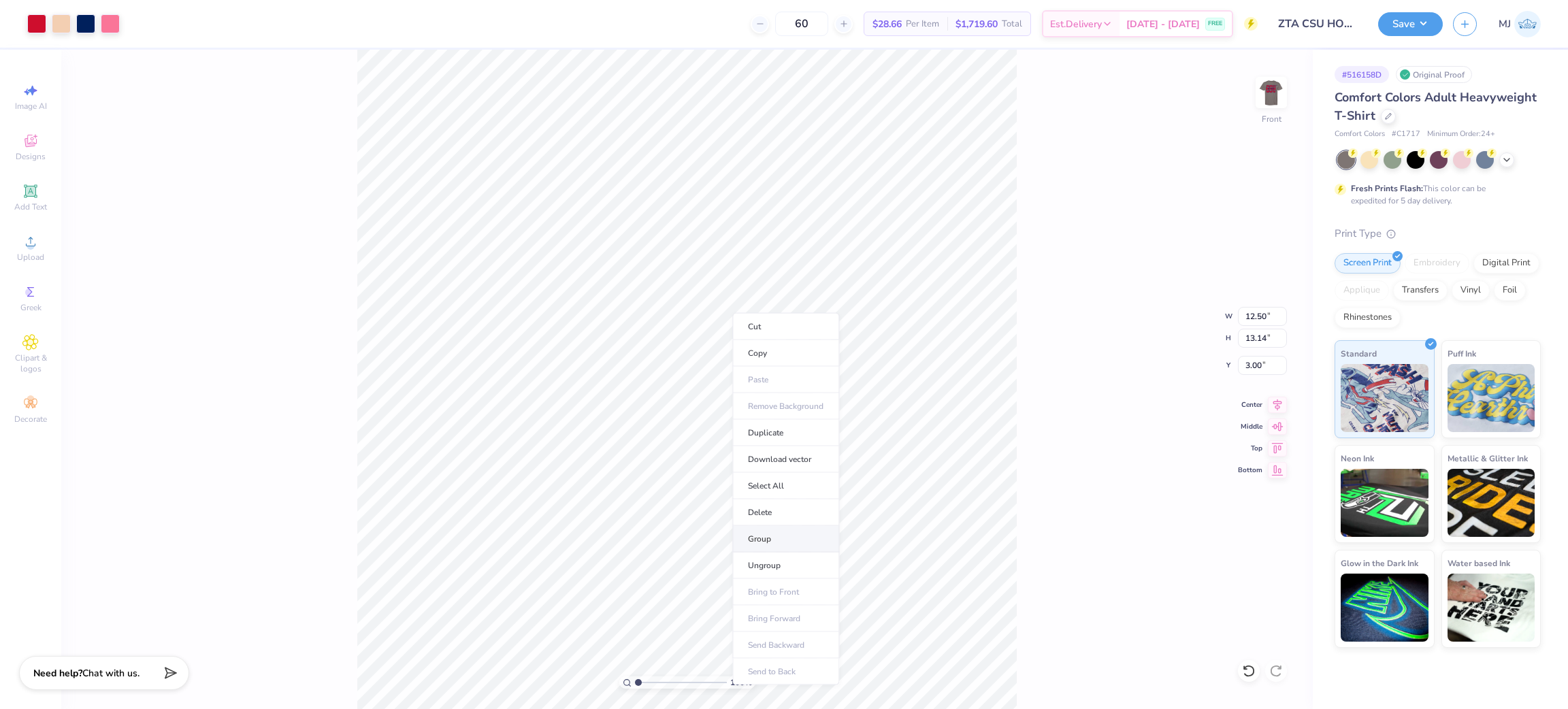
click at [786, 543] on li "Group" at bounding box center [785, 539] width 107 height 27
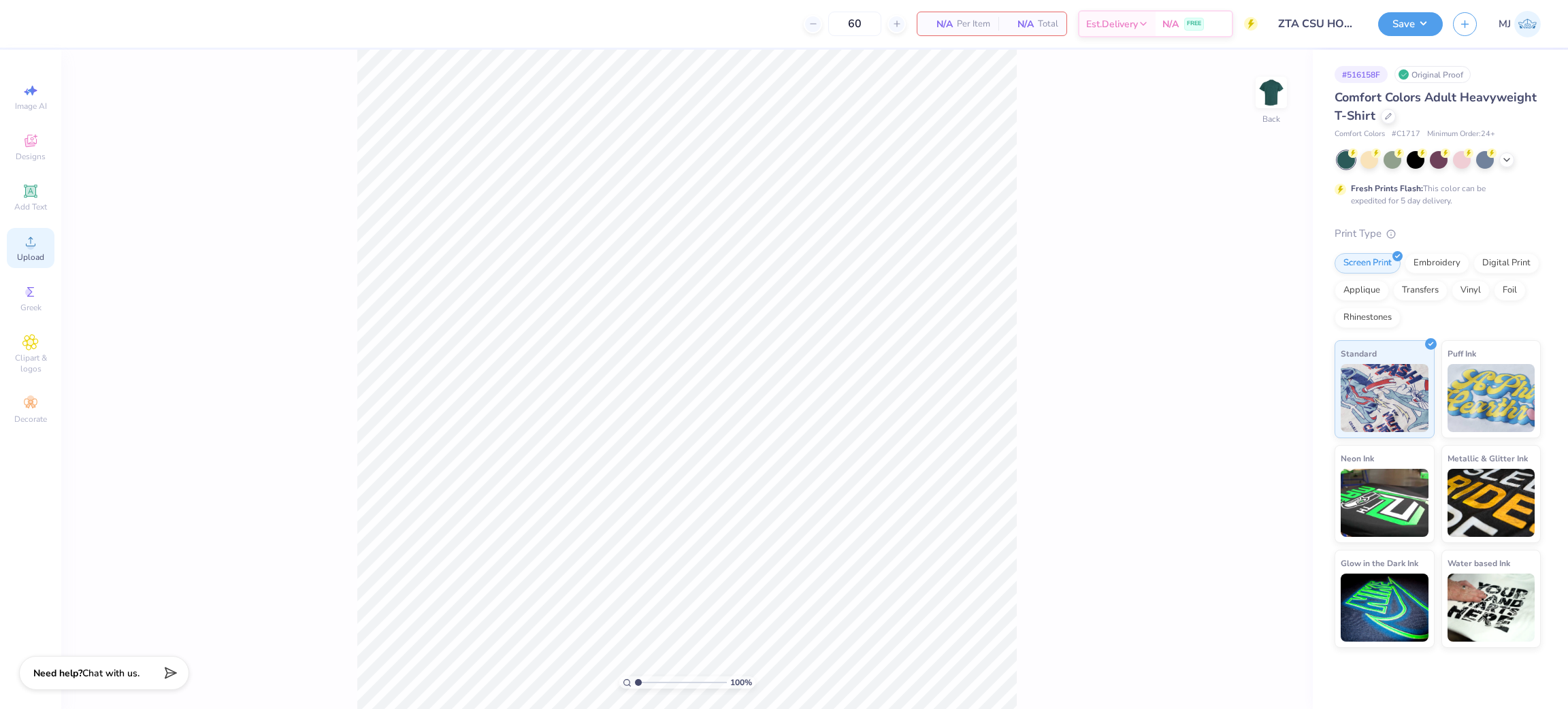
click at [22, 261] on span "Upload" at bounding box center [30, 257] width 27 height 11
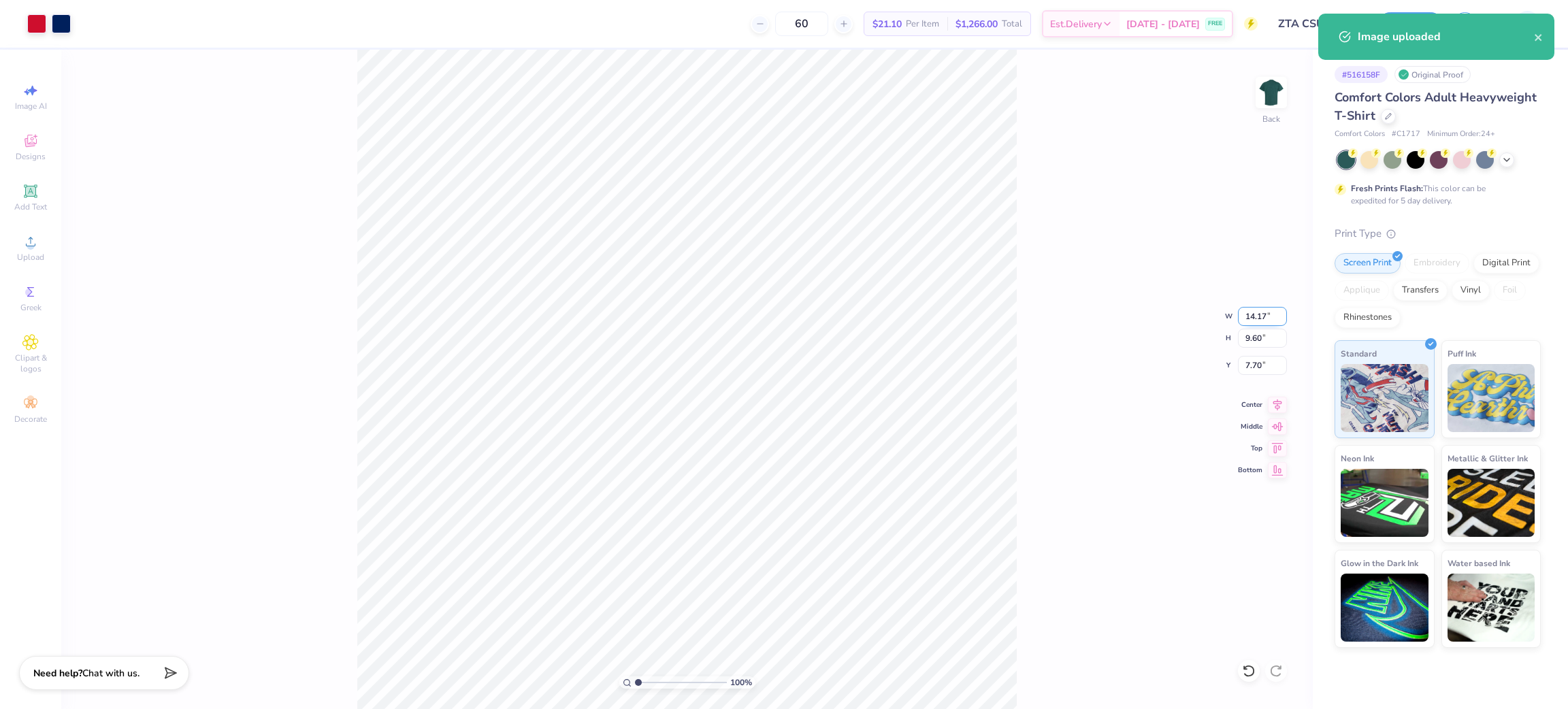
click at [1257, 314] on input "14.17" at bounding box center [1262, 317] width 49 height 19
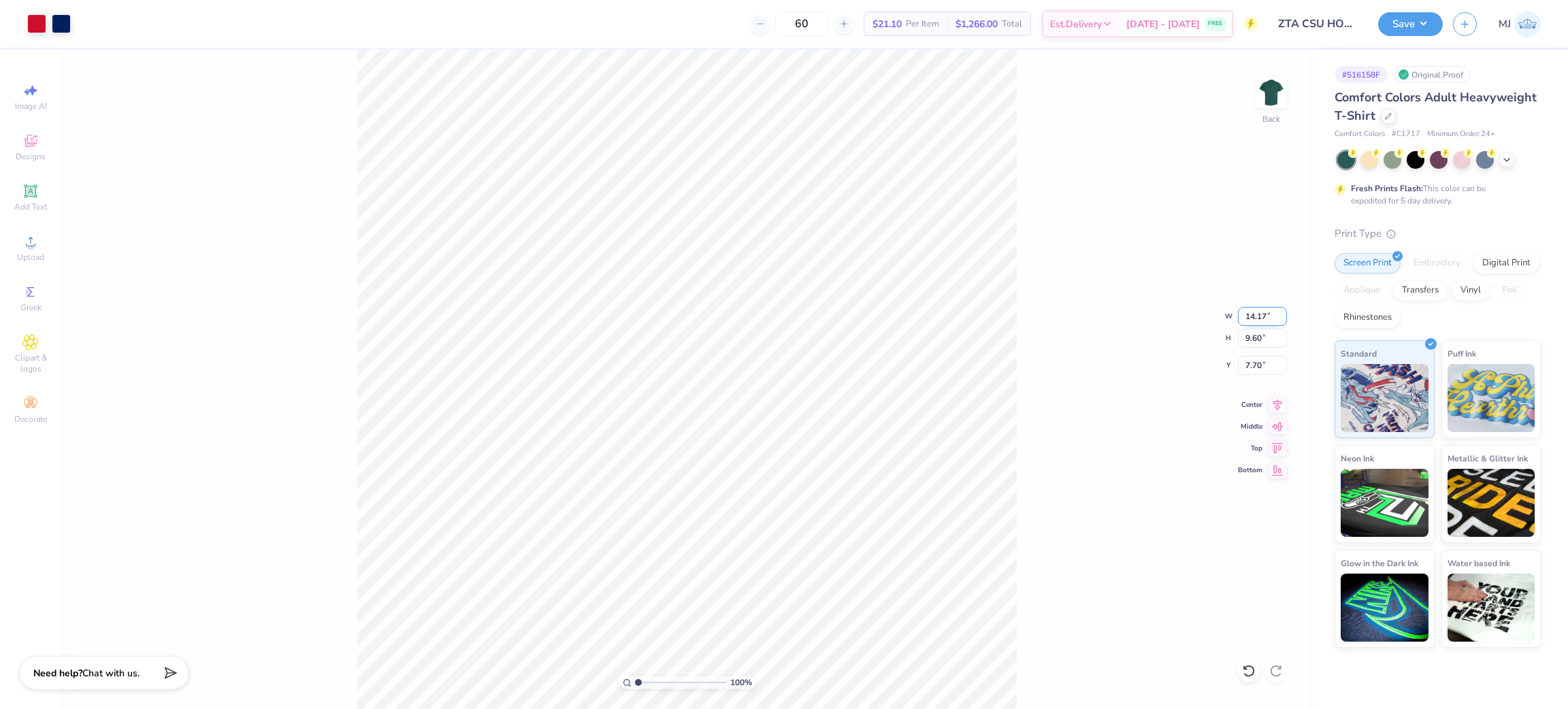
click at [1257, 314] on input "14.17" at bounding box center [1262, 317] width 49 height 19
click at [1248, 314] on input "14.17" at bounding box center [1262, 317] width 49 height 19
type input "12.50"
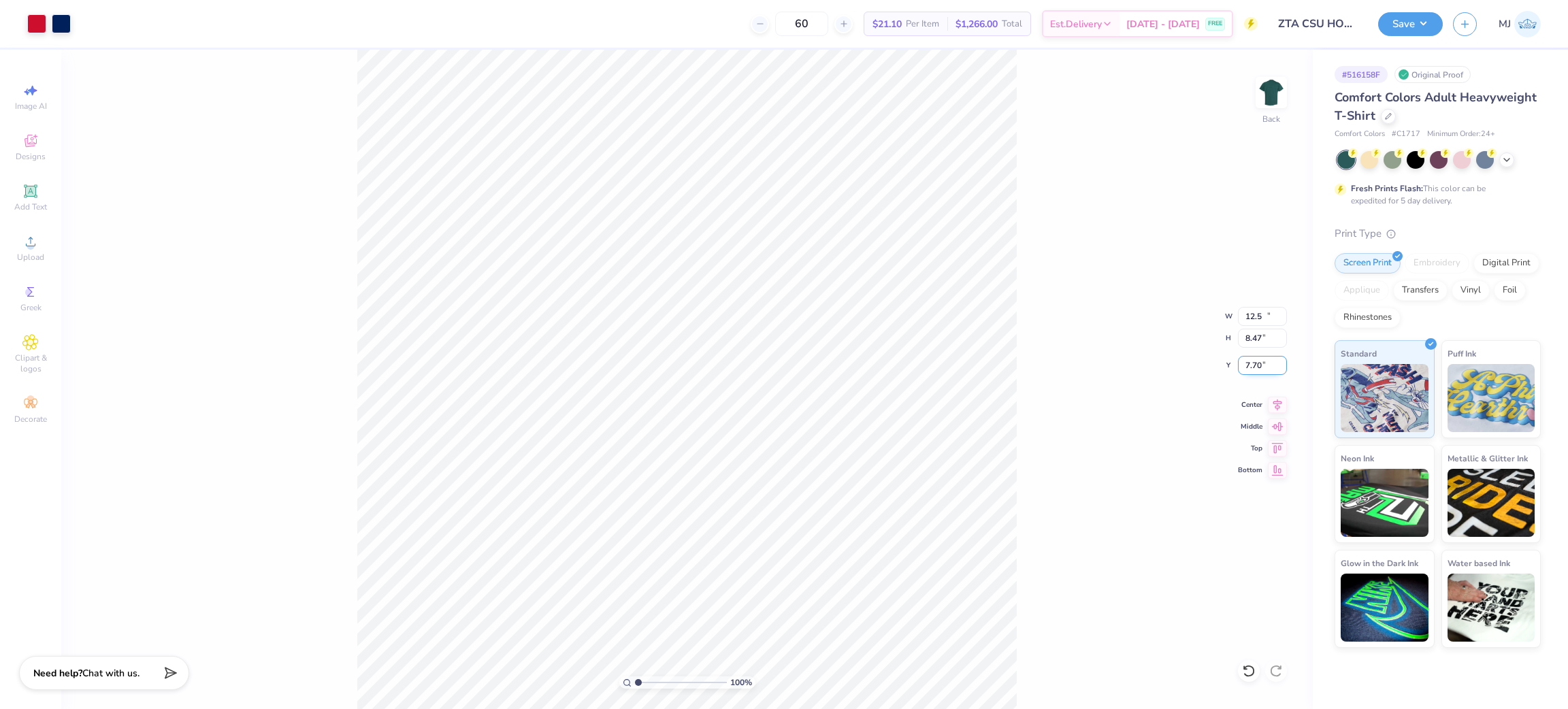
type input "8.47"
click at [1251, 362] on input "8.27" at bounding box center [1262, 365] width 49 height 19
type input "3.00"
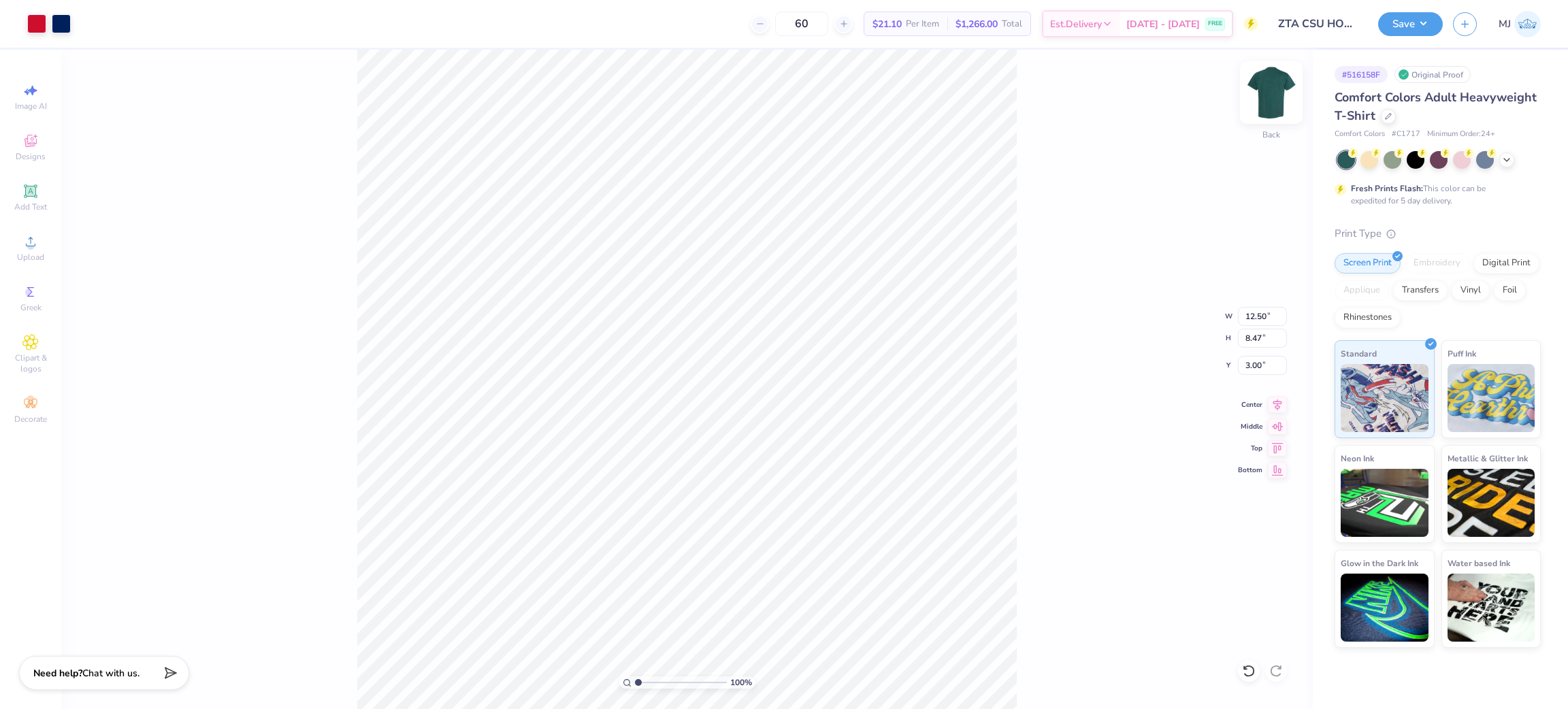
click at [1265, 93] on img at bounding box center [1271, 93] width 55 height 54
click at [38, 239] on icon at bounding box center [30, 241] width 16 height 16
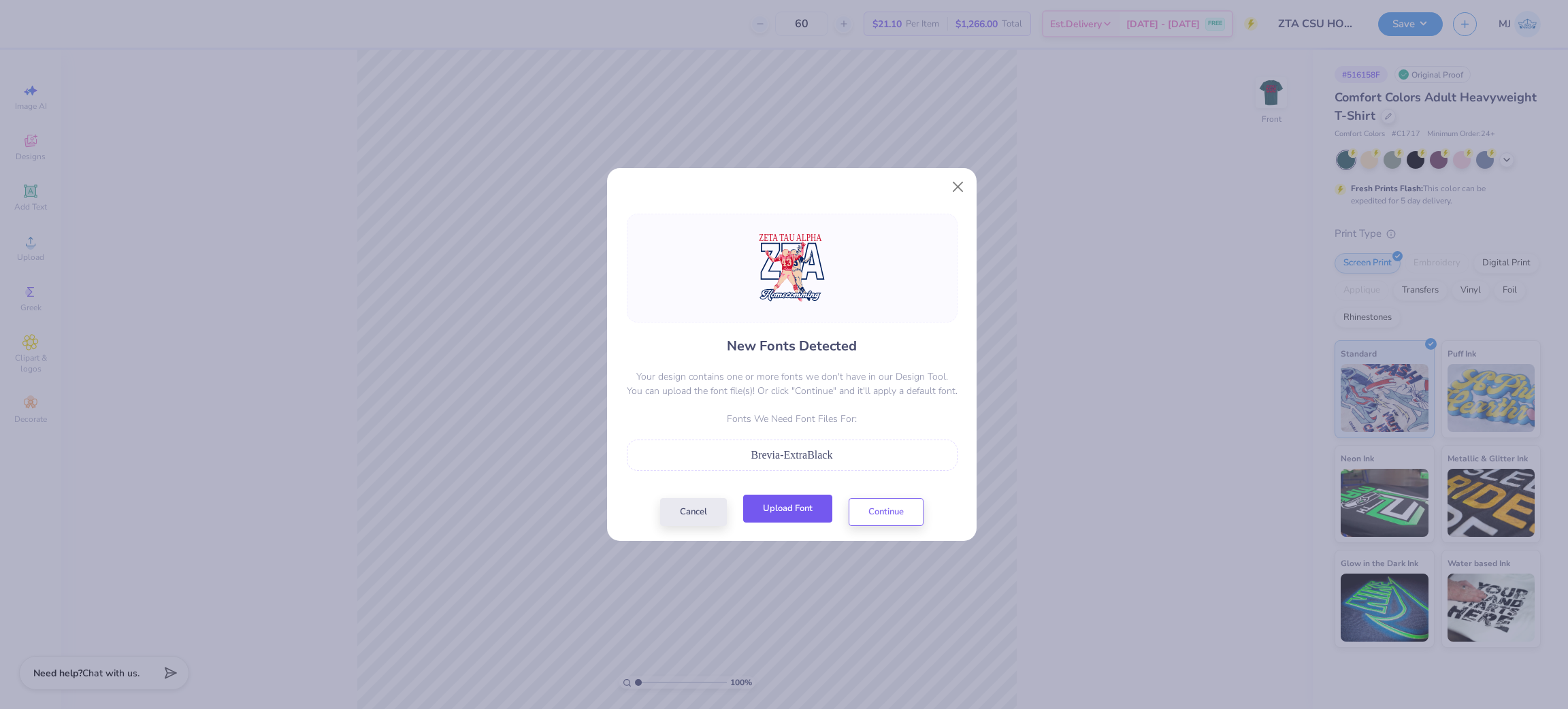
click at [812, 520] on button "Upload Font" at bounding box center [787, 509] width 89 height 28
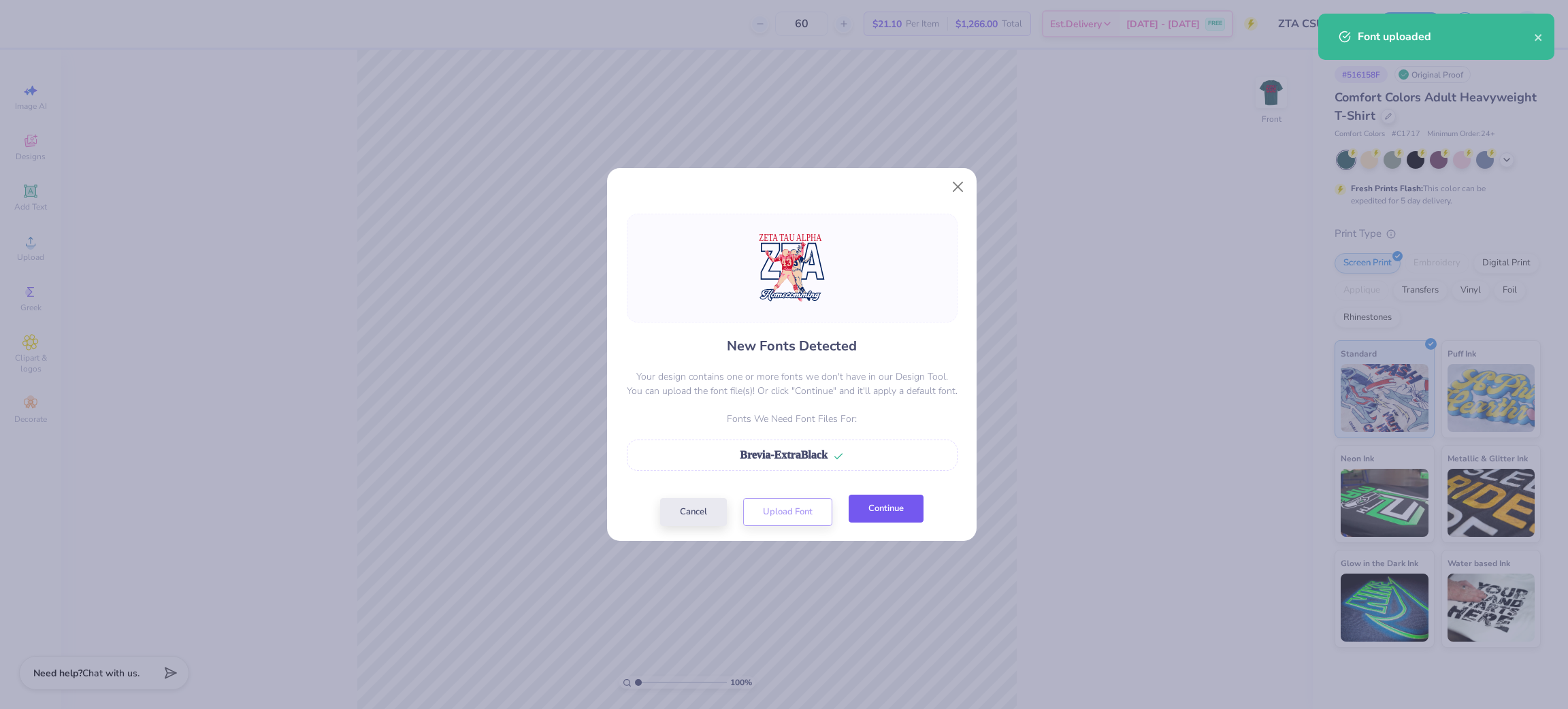
click at [882, 521] on button "Continue" at bounding box center [886, 509] width 75 height 28
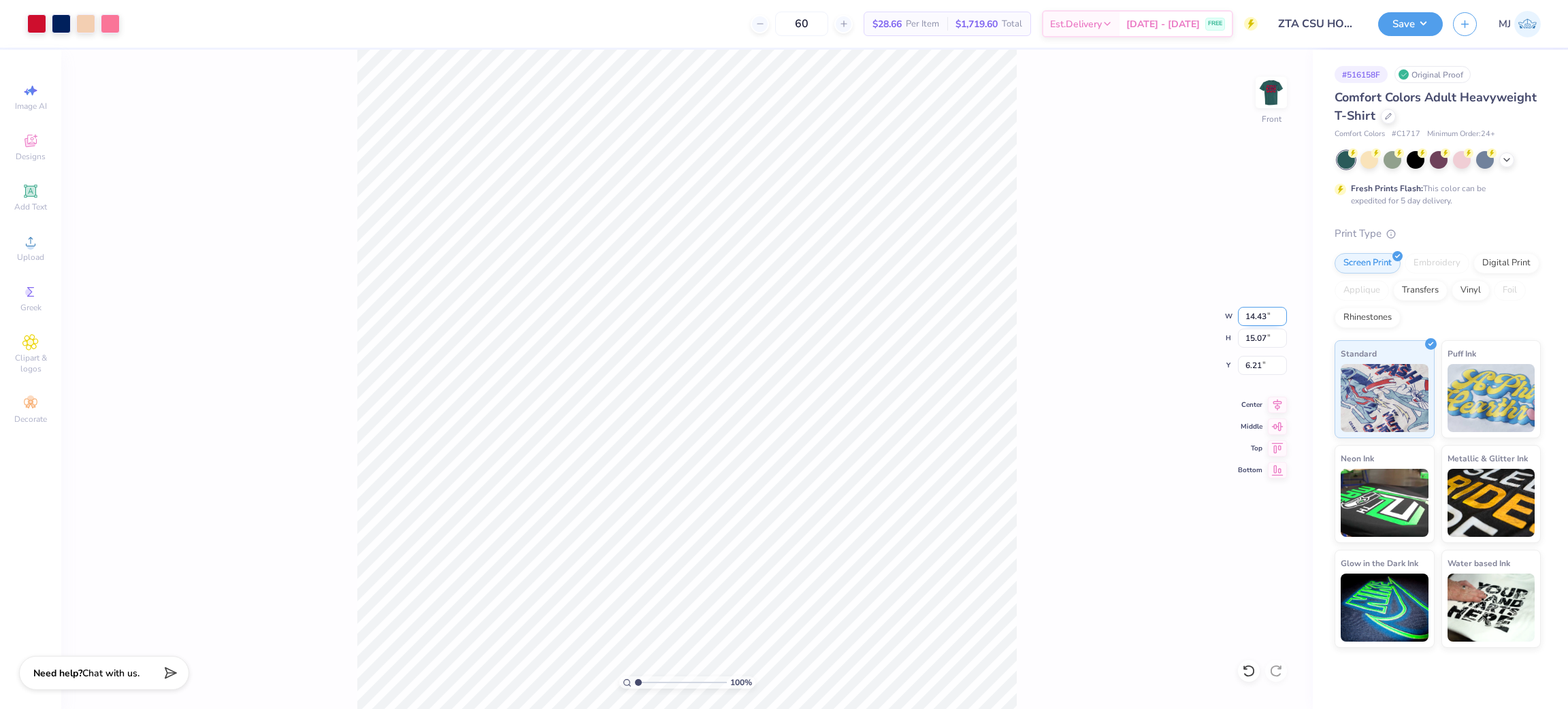
click at [1251, 316] on input "14.43" at bounding box center [1262, 317] width 49 height 19
type input "12.50"
type input "13.06"
click at [1254, 366] on input "7.22" at bounding box center [1262, 365] width 49 height 19
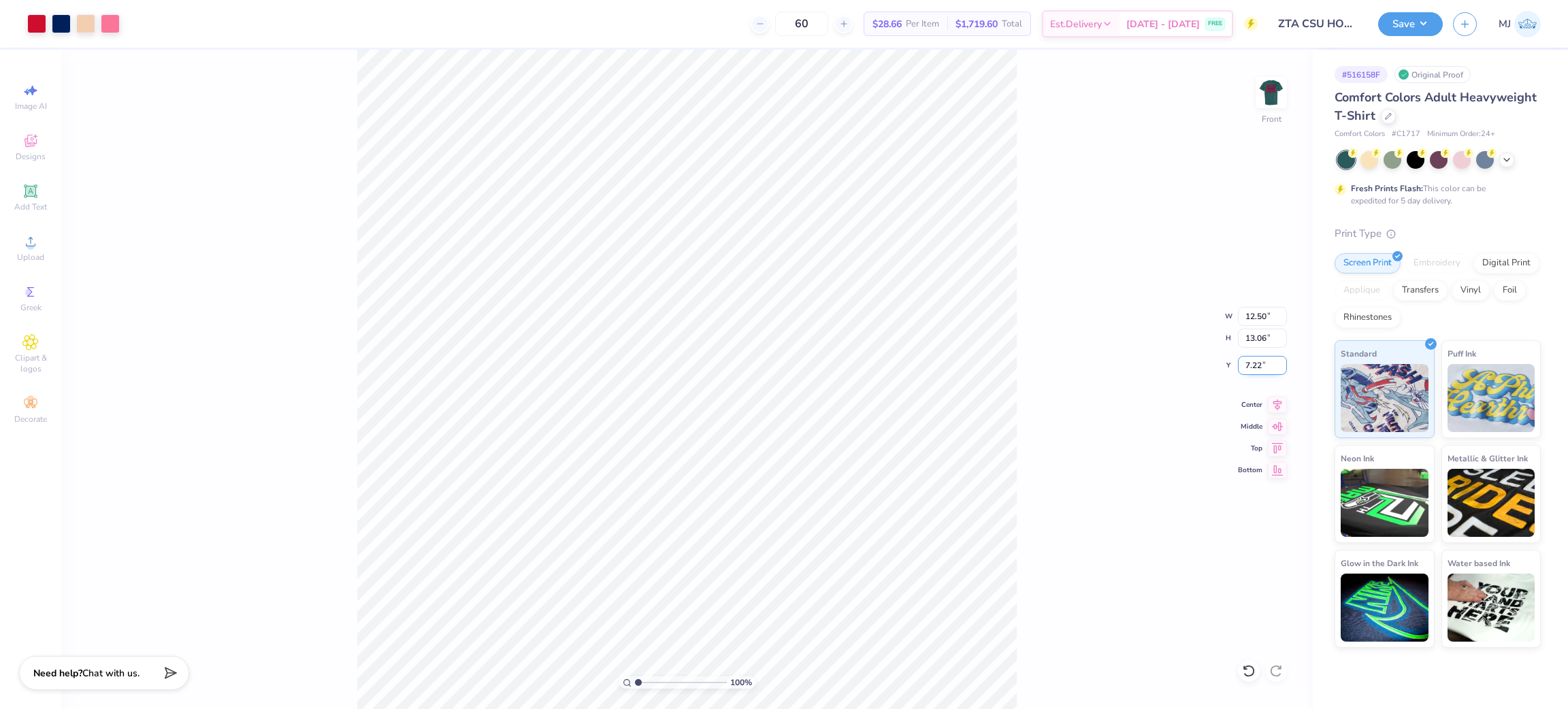
click at [1255, 366] on input "7.22" at bounding box center [1262, 365] width 49 height 19
type input "3.00"
type input "1"
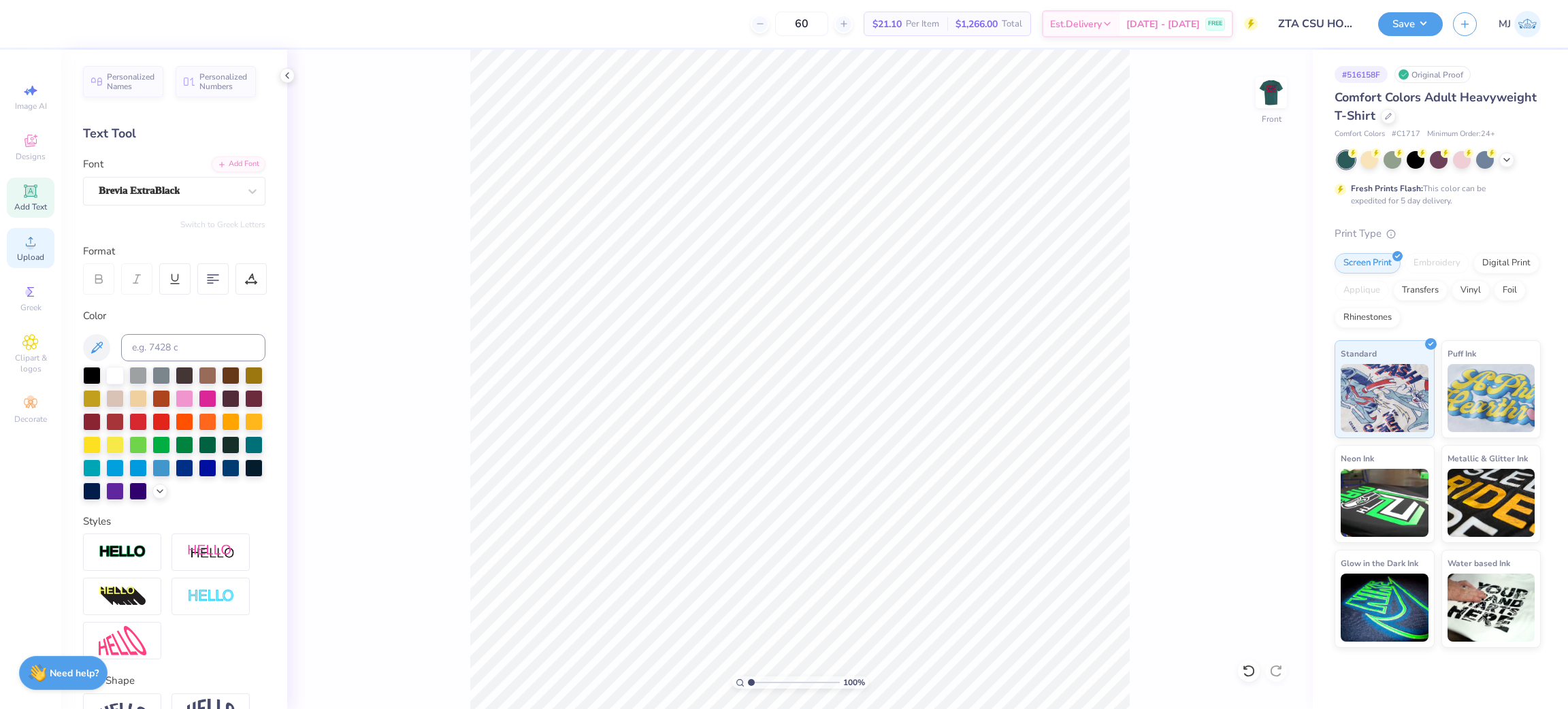
click at [27, 255] on span "Upload" at bounding box center [30, 257] width 27 height 11
click at [910, 554] on li "Group" at bounding box center [906, 558] width 107 height 27
click at [1256, 314] on input "14.31" at bounding box center [1262, 317] width 49 height 19
click at [1256, 314] on input "14.31" at bounding box center [1262, 317] width 49 height 19
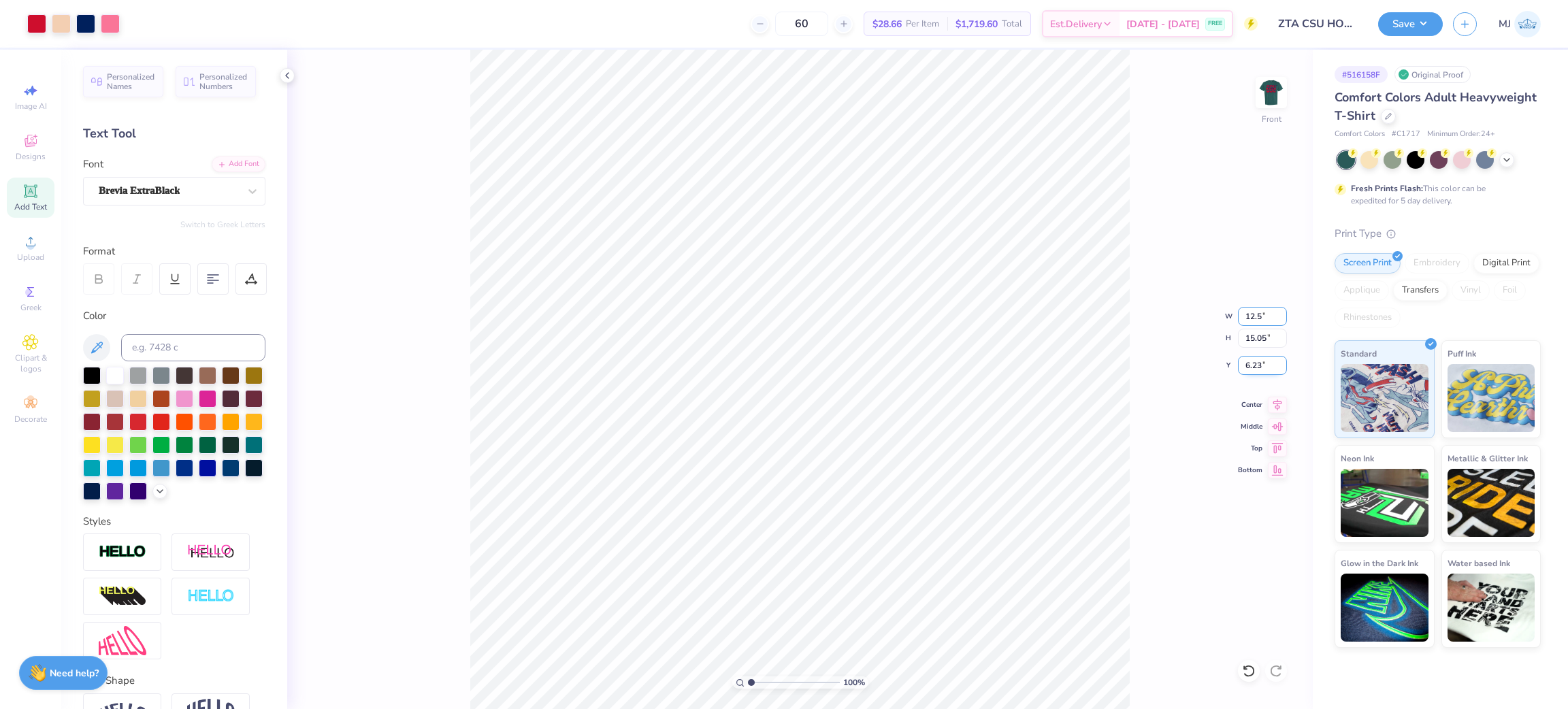
type input "12.5"
click at [1249, 362] on input "6.23" at bounding box center [1262, 365] width 49 height 19
type input "3"
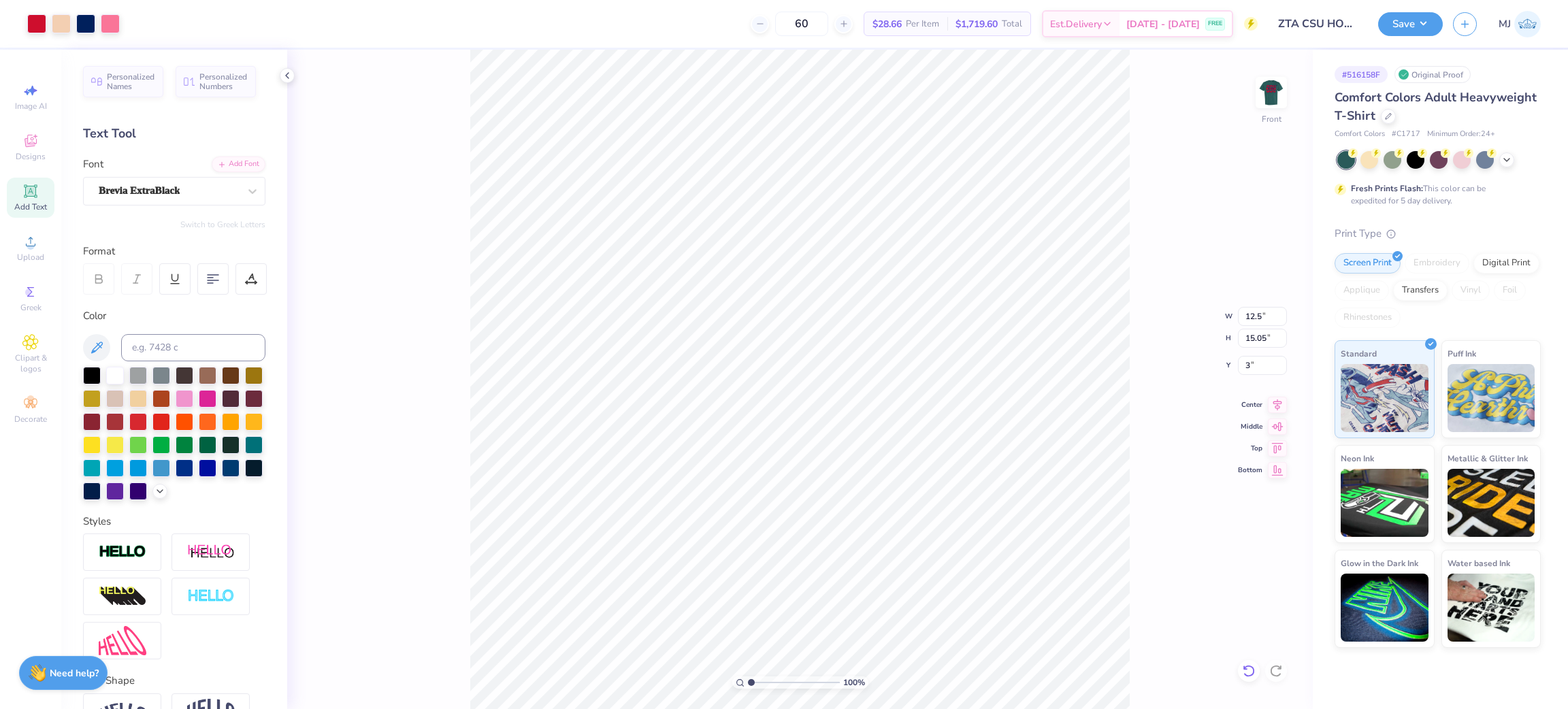
click at [1248, 668] on icon at bounding box center [1248, 671] width 13 height 13
click at [1248, 674] on icon at bounding box center [1248, 671] width 13 height 13
click at [1245, 669] on icon at bounding box center [1245, 668] width 3 height 3
click at [904, 554] on li "Group" at bounding box center [885, 552] width 107 height 27
click at [1242, 309] on input "14.31" at bounding box center [1262, 317] width 49 height 19
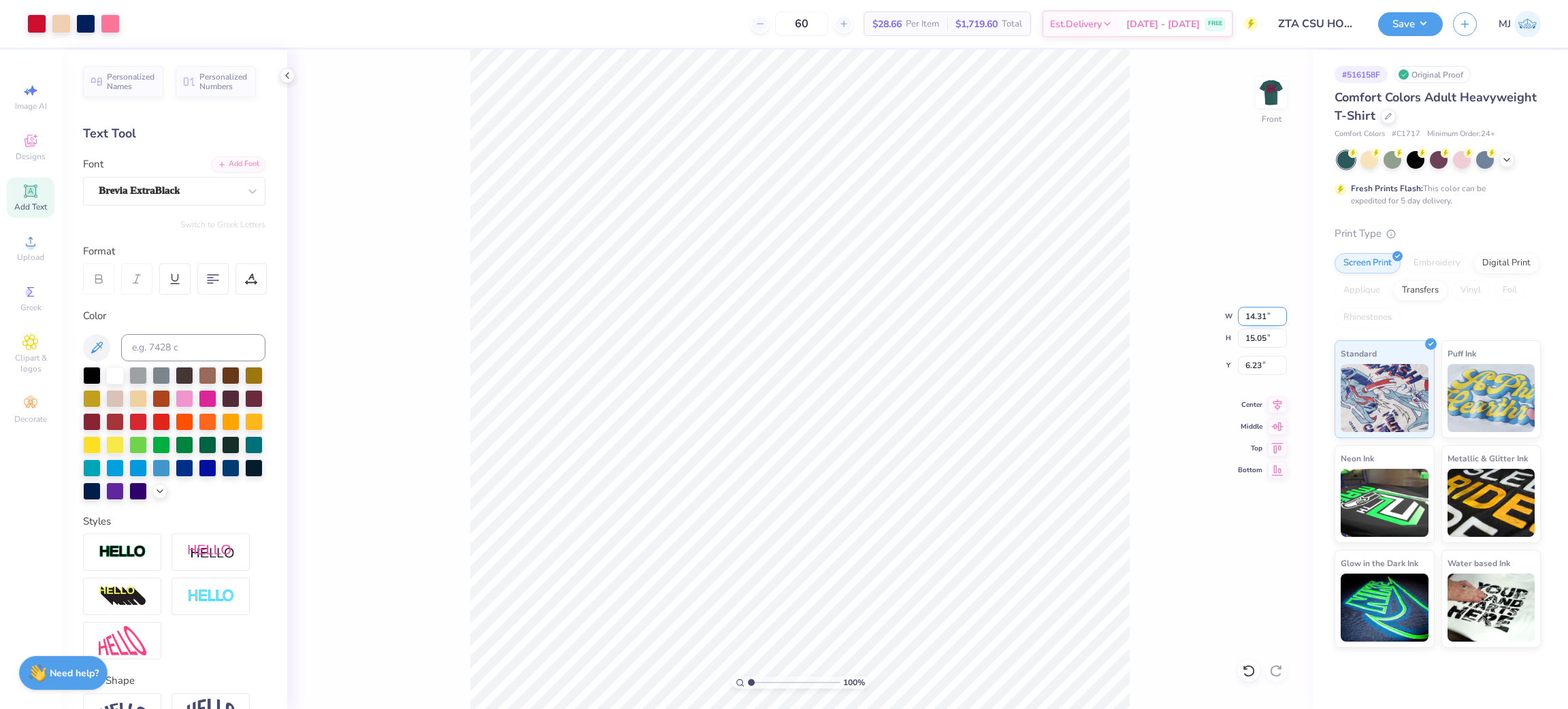
click at [1242, 309] on input "14.31" at bounding box center [1262, 317] width 49 height 19
click at [1254, 361] on input "6.23" at bounding box center [1262, 365] width 49 height 19
type input "12.50"
type input "13.14"
click at [1252, 370] on input "7.18" at bounding box center [1262, 365] width 49 height 19
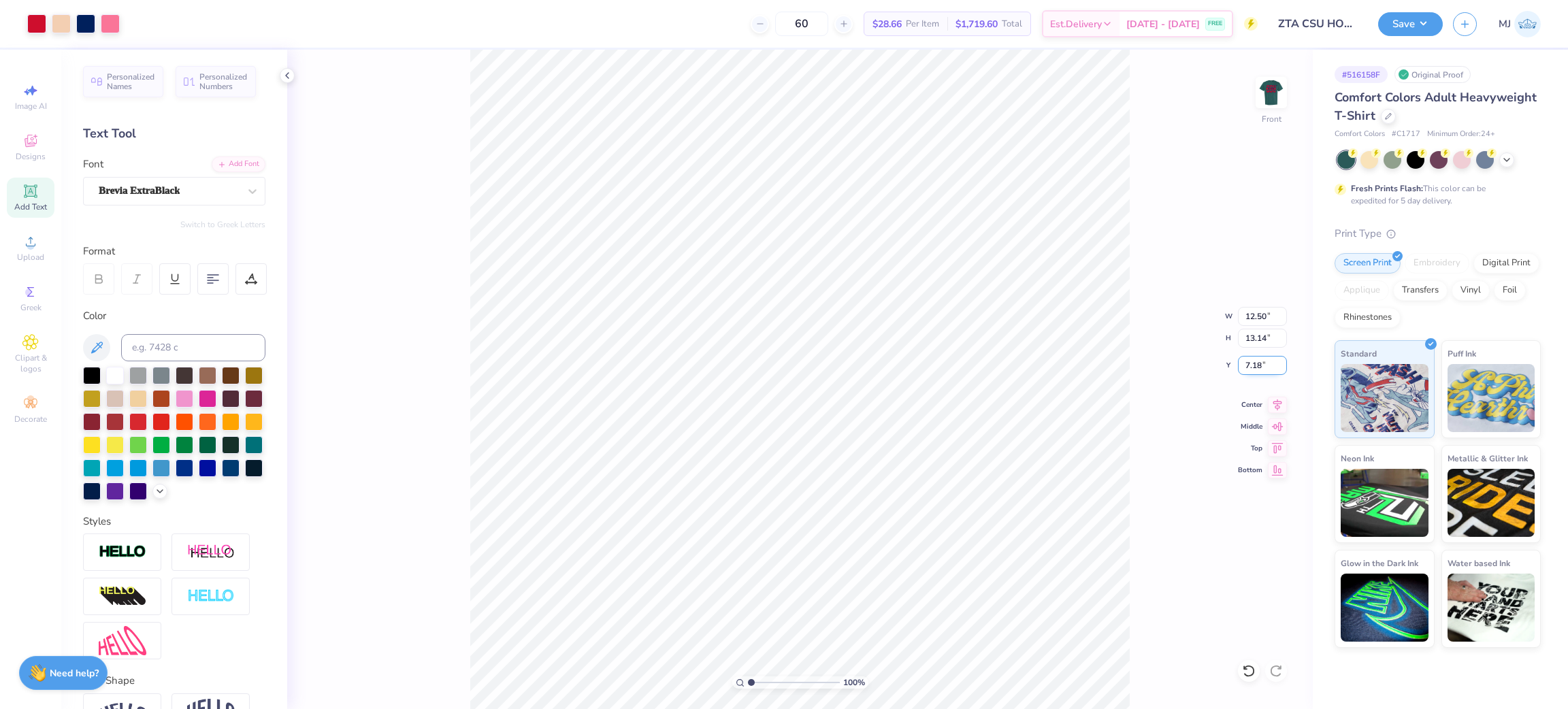
click at [1252, 370] on input "7.18" at bounding box center [1262, 365] width 49 height 19
type input "3.00"
click at [1424, 21] on button "Save" at bounding box center [1410, 22] width 65 height 24
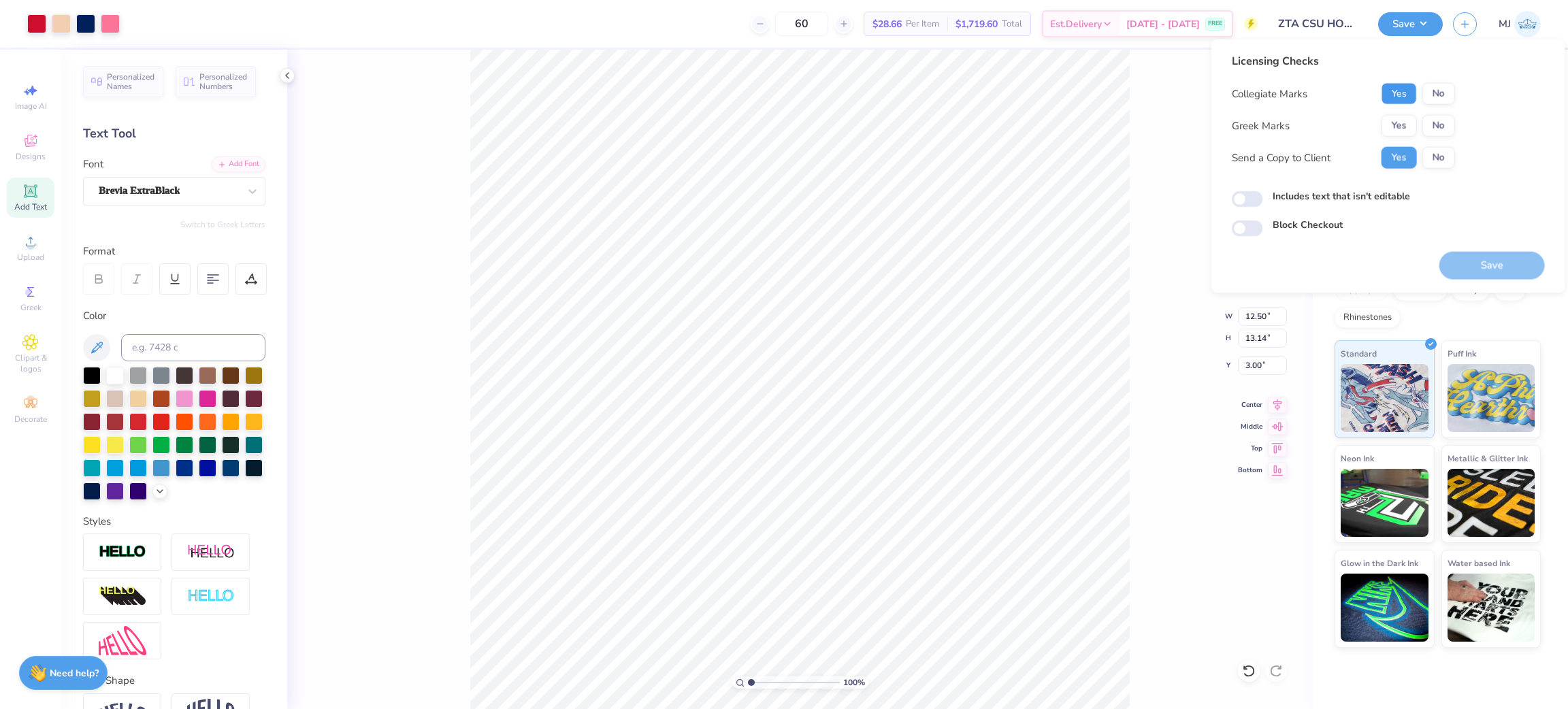
click at [1407, 96] on button "Yes" at bounding box center [1399, 94] width 35 height 22
click at [1397, 125] on button "Yes" at bounding box center [1399, 126] width 35 height 22
